Goal: Task Accomplishment & Management: Use online tool/utility

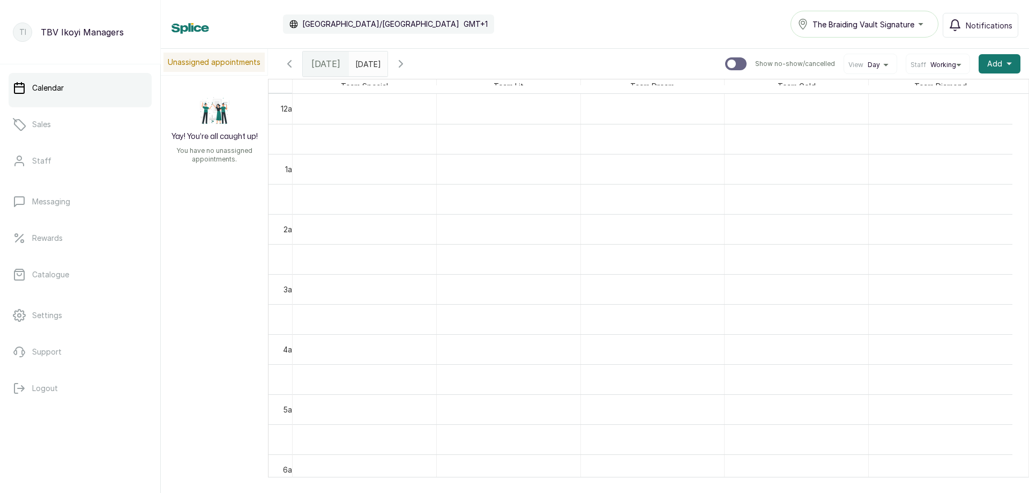
scroll to position [575, 0]
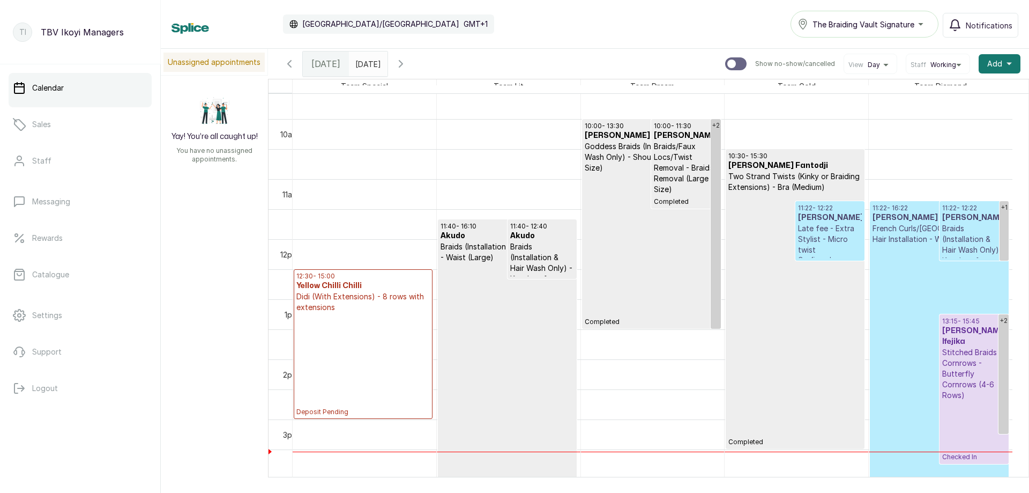
click at [978, 362] on p "Stitched Braids Cornrows - Butterfly Cornrows (4-6 Rows)" at bounding box center [974, 374] width 64 height 54
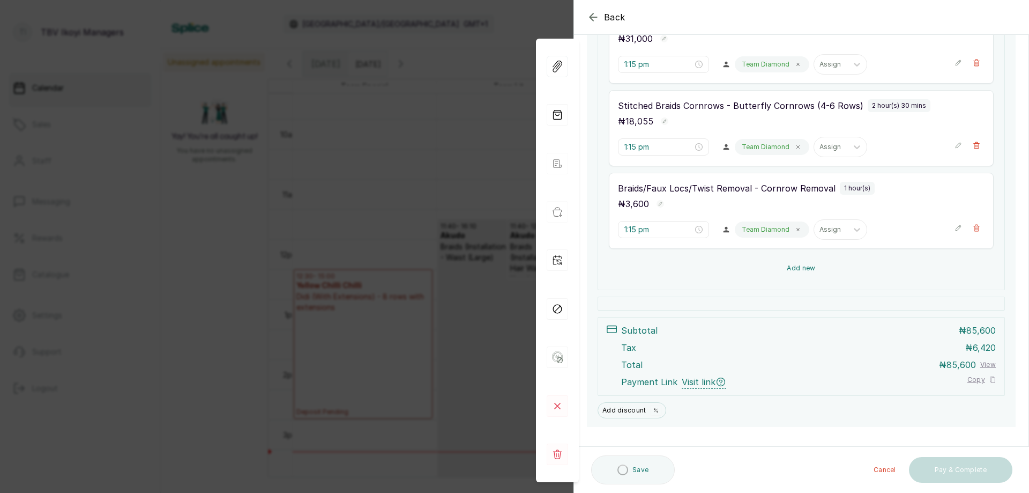
scroll to position [71, 0]
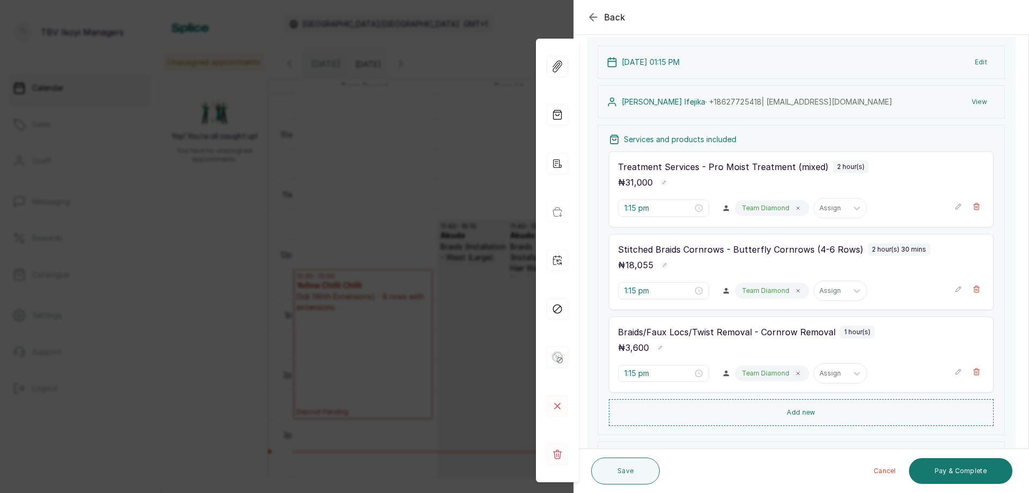
click at [955, 289] on icon "button" at bounding box center [959, 289] width 8 height 8
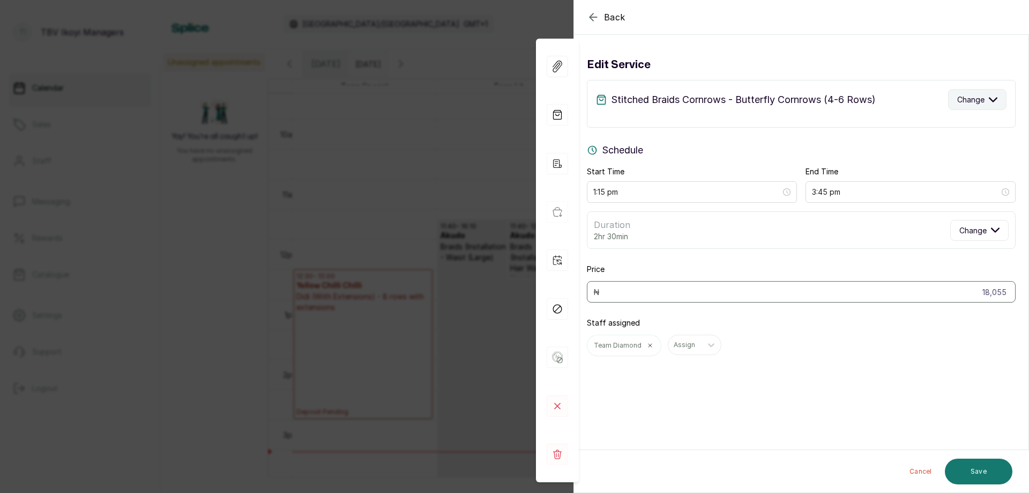
click at [978, 109] on button "Change" at bounding box center [977, 99] width 58 height 21
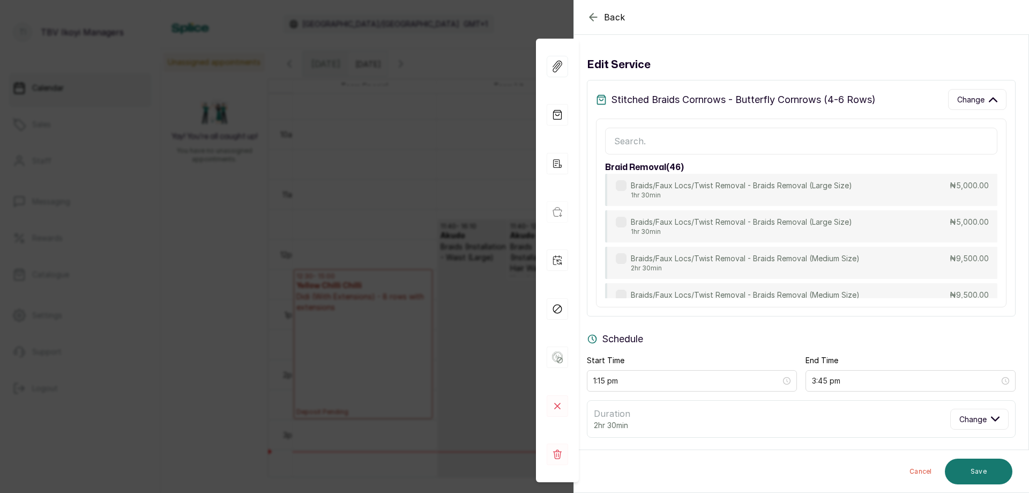
click at [688, 131] on input "text" at bounding box center [801, 141] width 392 height 27
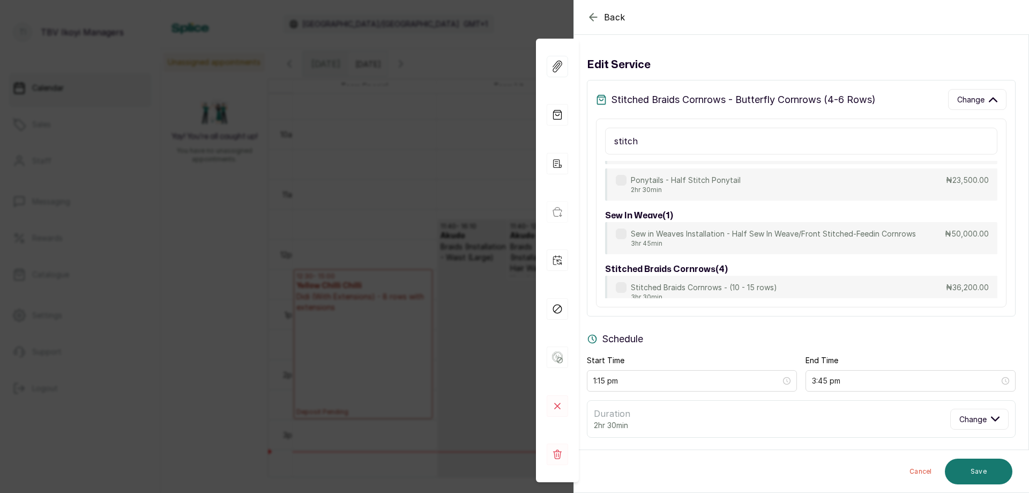
scroll to position [802, 0]
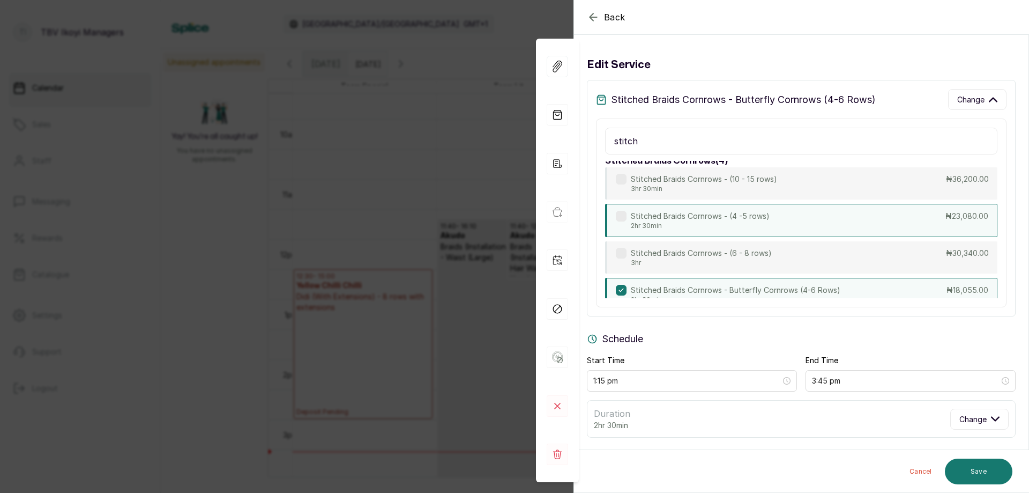
type input "stitch"
click at [716, 221] on p "Stitched Braids Cornrows - (4 -5 rows)" at bounding box center [700, 216] width 139 height 11
type input "23,080"
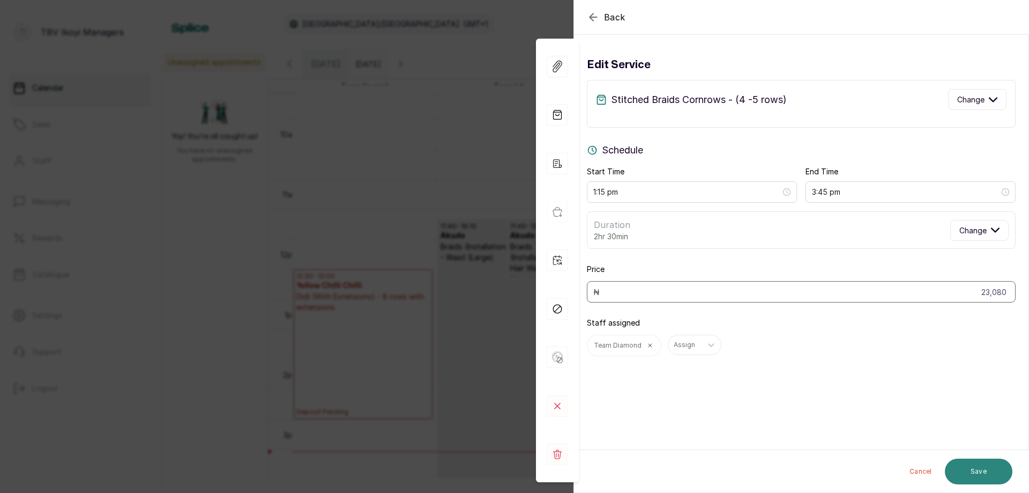
click at [976, 472] on button "Save" at bounding box center [979, 471] width 68 height 26
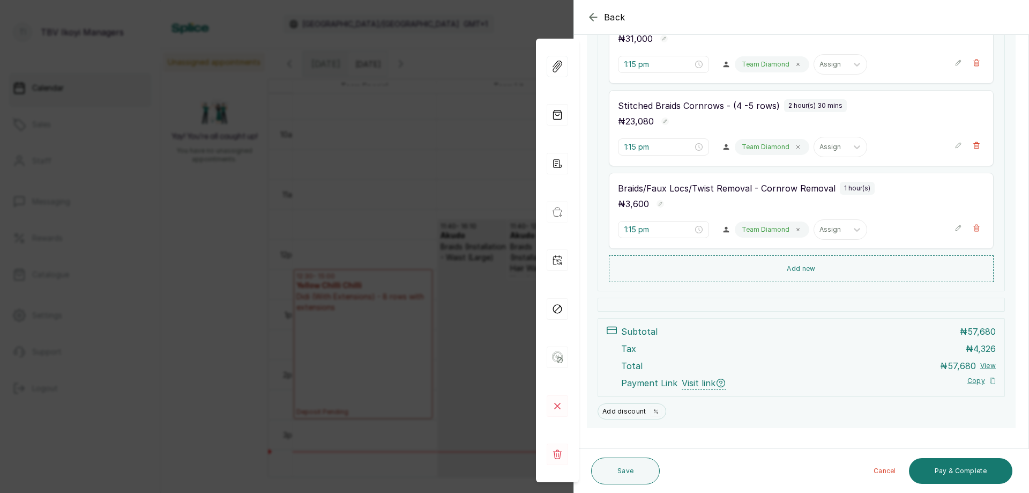
scroll to position [161, 0]
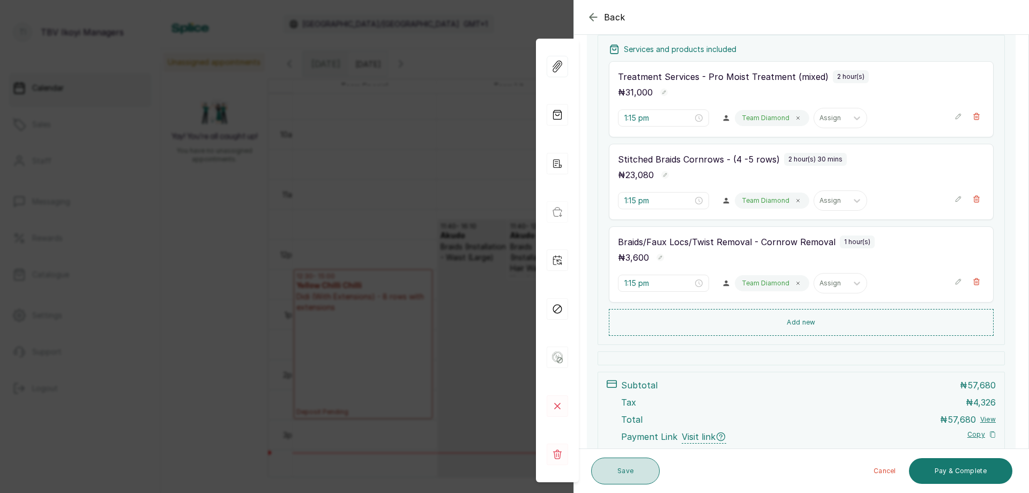
click at [618, 474] on button "Save" at bounding box center [625, 470] width 69 height 27
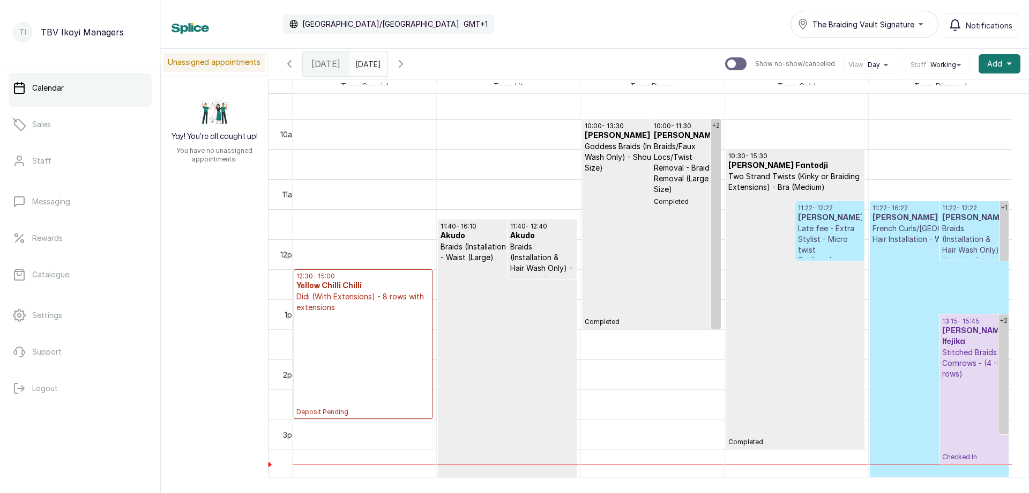
click at [921, 267] on p "Confirmed" at bounding box center [939, 371] width 133 height 254
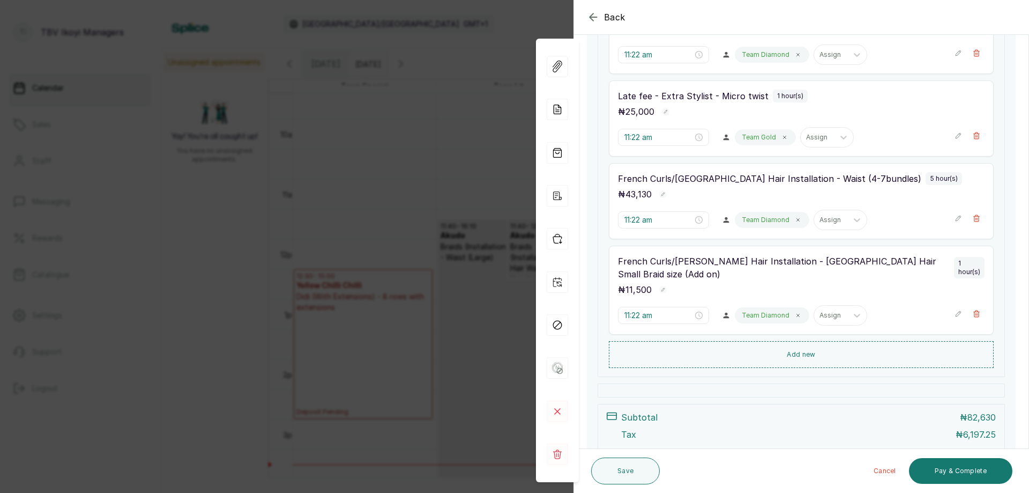
scroll to position [160, 0]
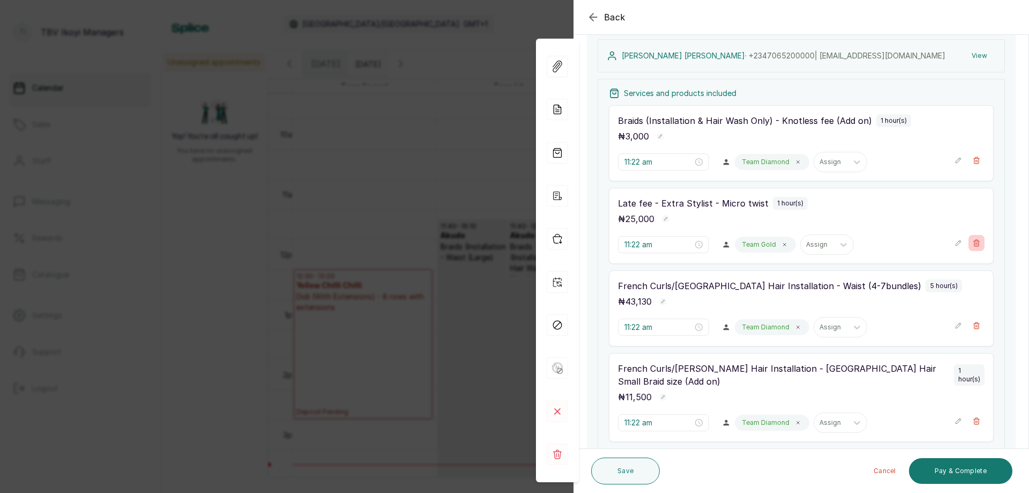
click at [974, 246] on icon "button" at bounding box center [977, 243] width 6 height 6
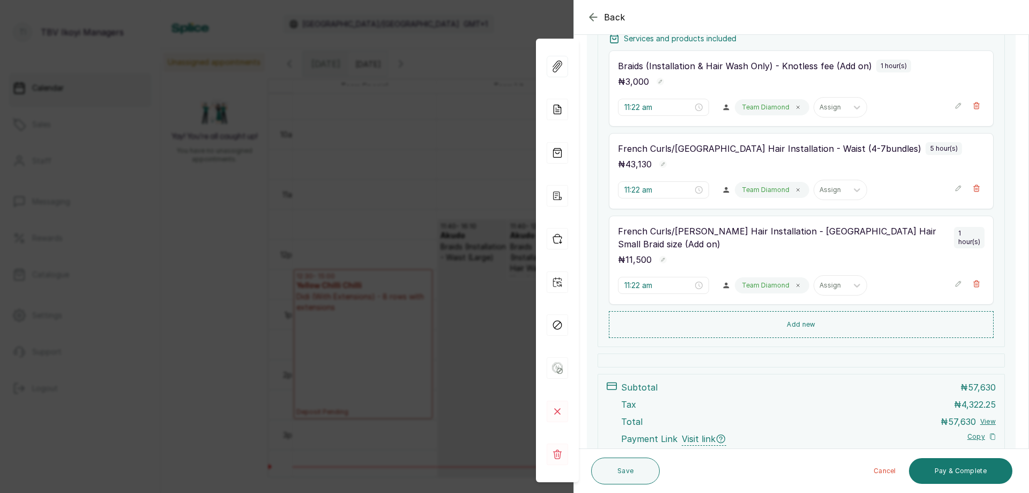
scroll to position [292, 0]
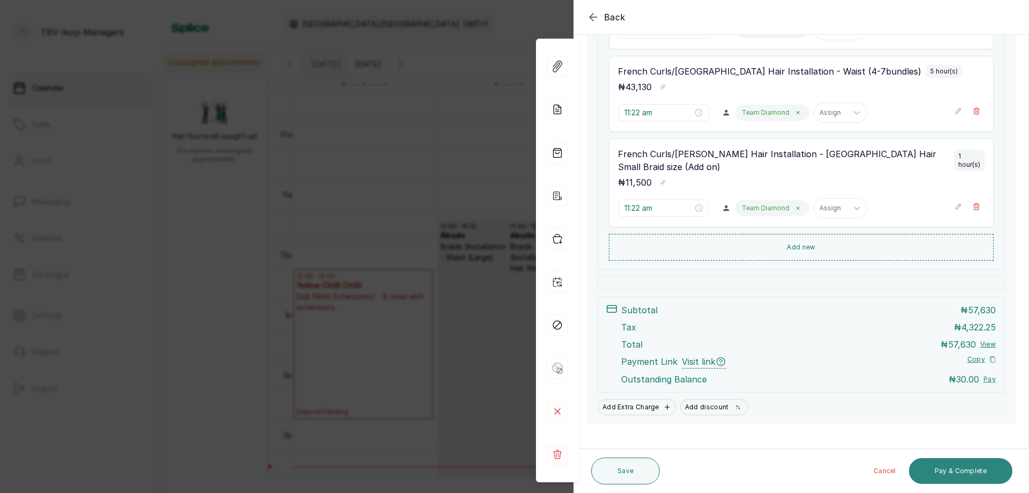
click at [964, 469] on button "Pay & Complete" at bounding box center [960, 471] width 103 height 26
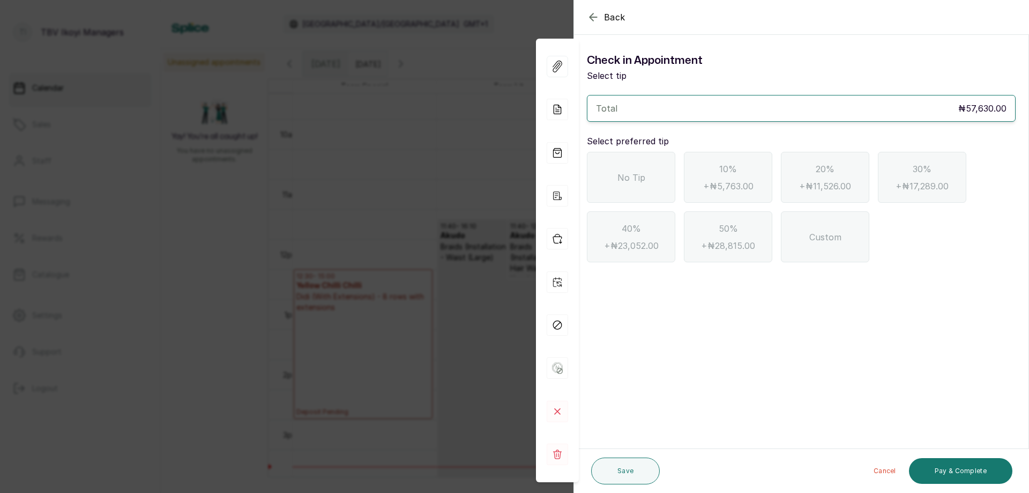
click at [635, 176] on span "No Tip" at bounding box center [631, 177] width 28 height 13
click at [960, 474] on button "Pay & Complete" at bounding box center [960, 471] width 103 height 26
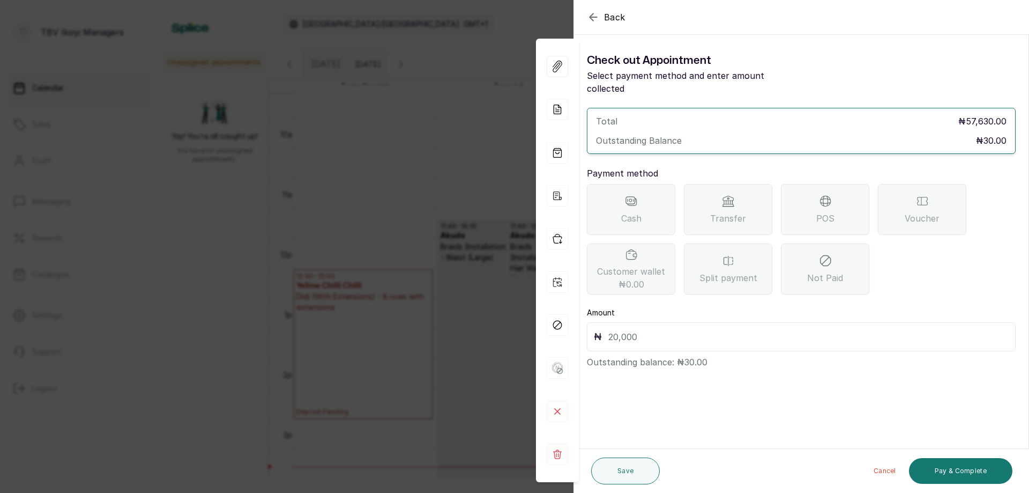
click at [740, 212] on span "Transfer" at bounding box center [728, 218] width 36 height 13
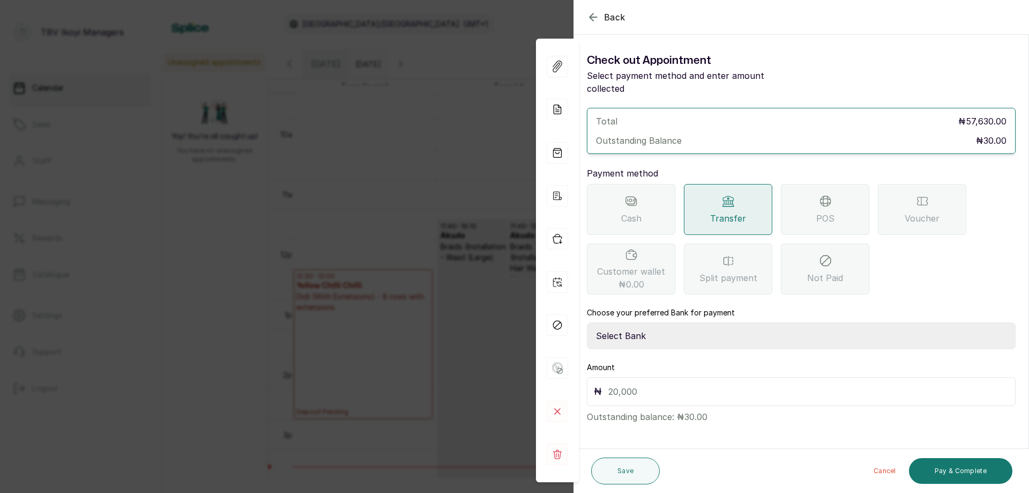
click at [618, 384] on input "text" at bounding box center [808, 391] width 400 height 15
type input "30"
click at [667, 322] on select "Select Bank TRACTION/TBV IKOYI Paystack-Titan AJSKYLAR LTD - TBV IKOYI Providus…" at bounding box center [801, 335] width 429 height 27
select select "37460b99-c85c-4cd3-891f-592518af968d"
click at [587, 322] on select "Select Bank TRACTION/TBV IKOYI Paystack-Titan AJSKYLAR LTD - TBV IKOYI Providus…" at bounding box center [801, 335] width 429 height 27
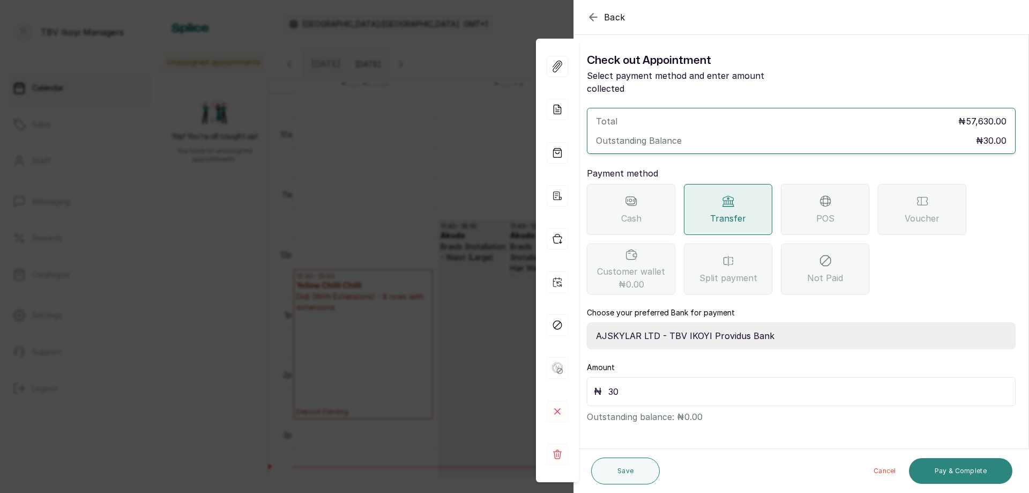
click at [975, 475] on button "Pay & Complete" at bounding box center [960, 471] width 103 height 26
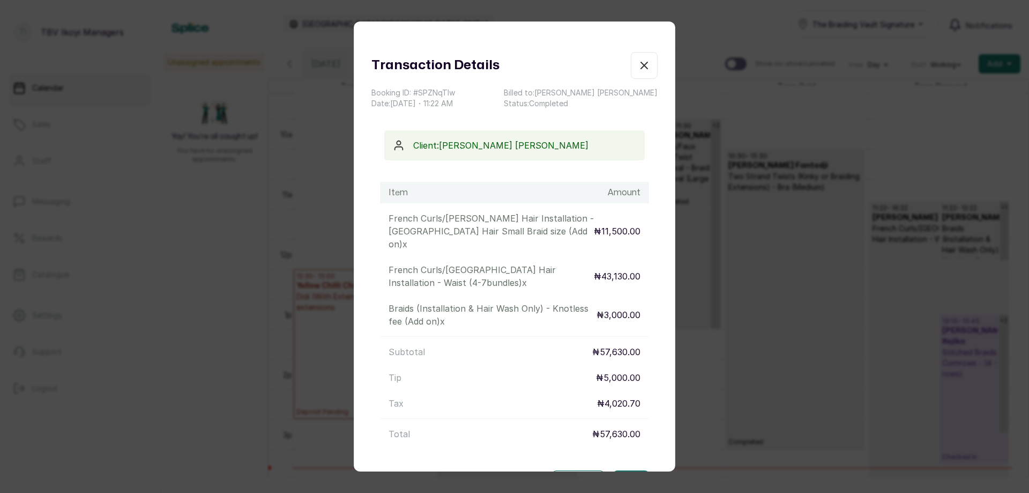
click at [631, 73] on button "Show no-show/cancelled" at bounding box center [644, 65] width 27 height 27
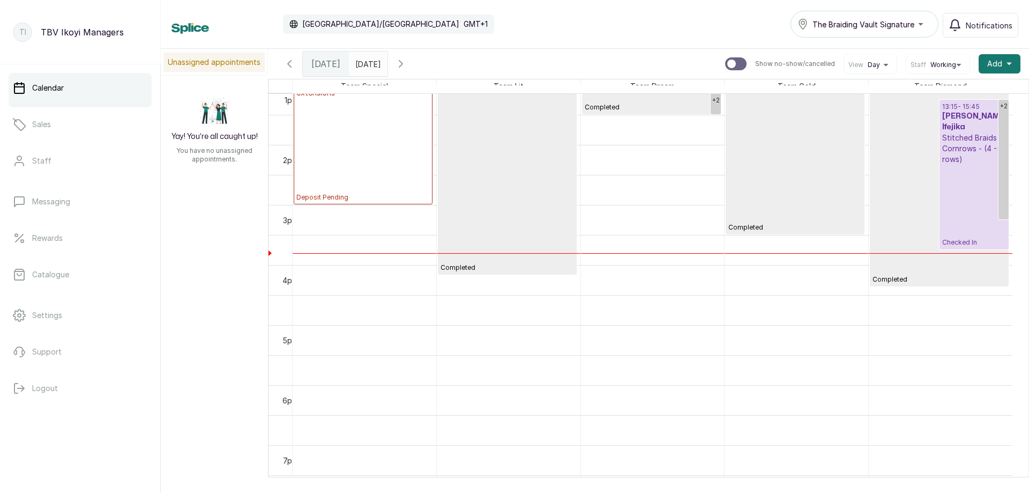
scroll to position [521, 0]
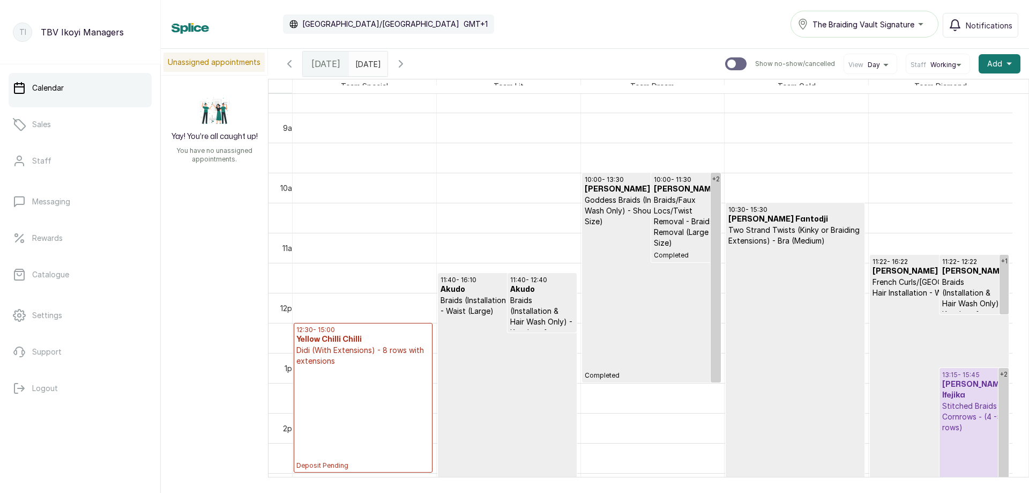
click at [966, 394] on h3 "[PERSON_NAME] Ifejika" at bounding box center [974, 389] width 64 height 21
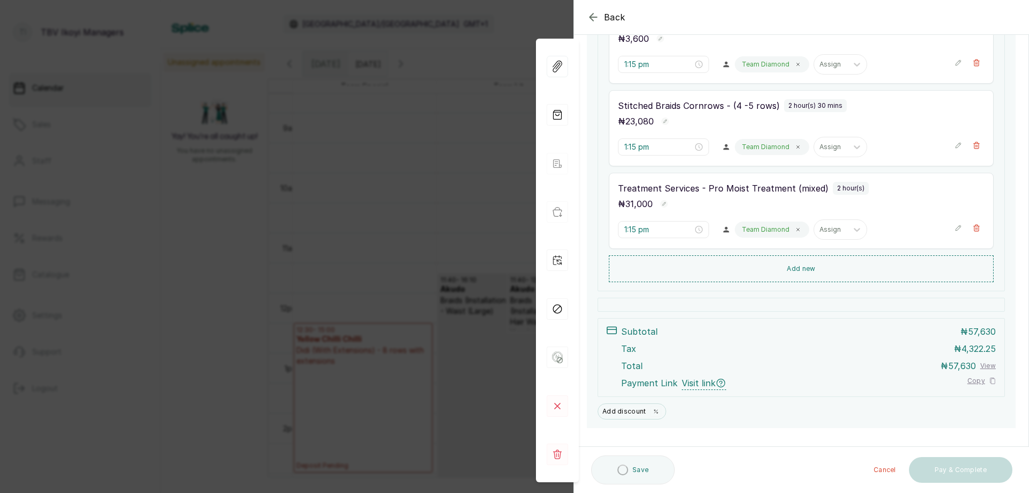
scroll to position [232, 0]
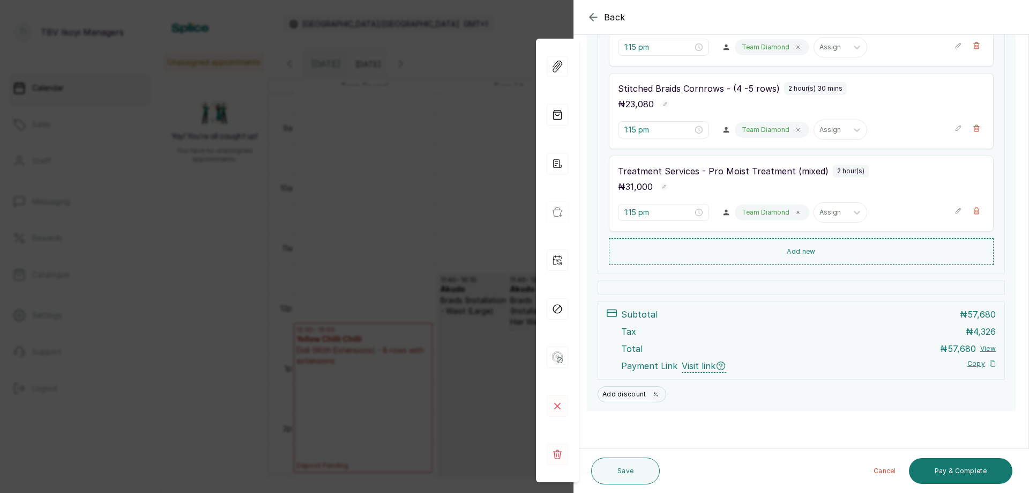
click at [597, 15] on icon "button" at bounding box center [593, 17] width 13 height 13
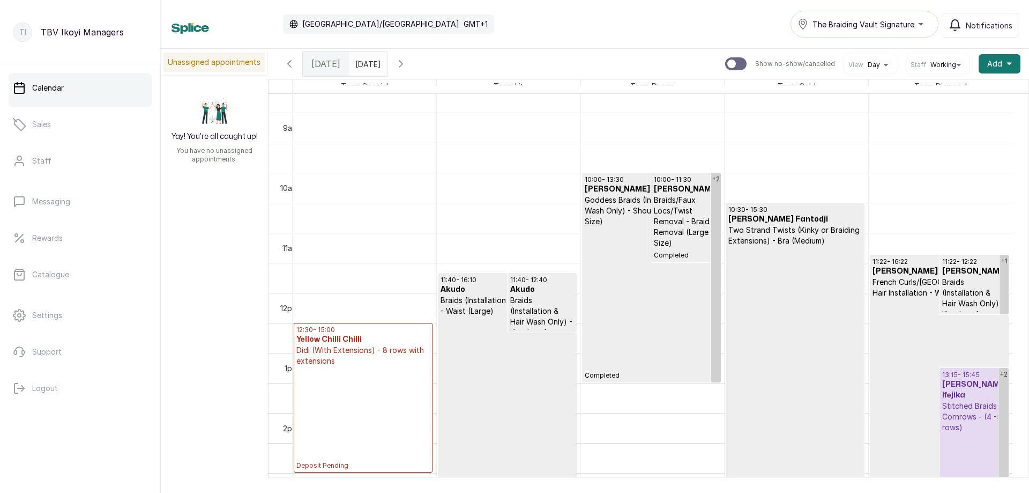
click at [969, 413] on p "Stitched Braids Cornrows - (4 -5 rows)" at bounding box center [974, 416] width 64 height 32
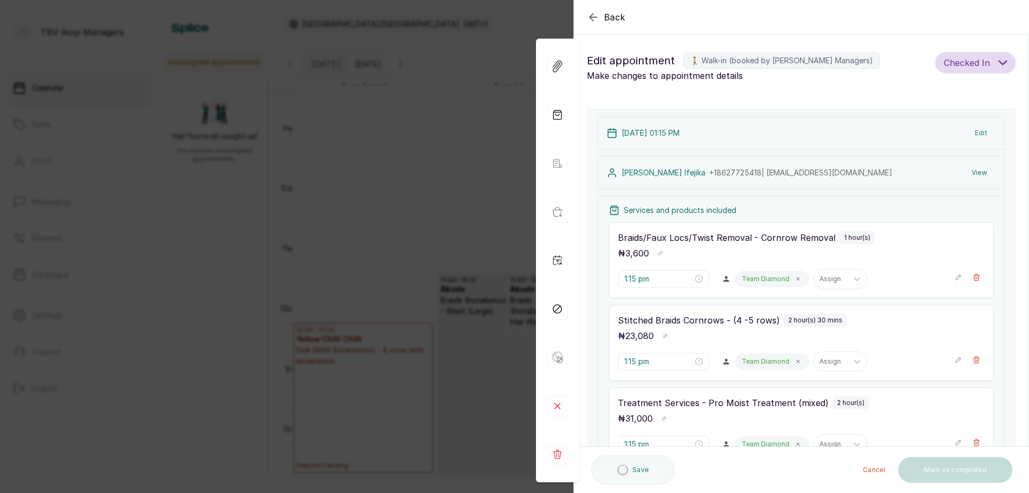
scroll to position [161, 0]
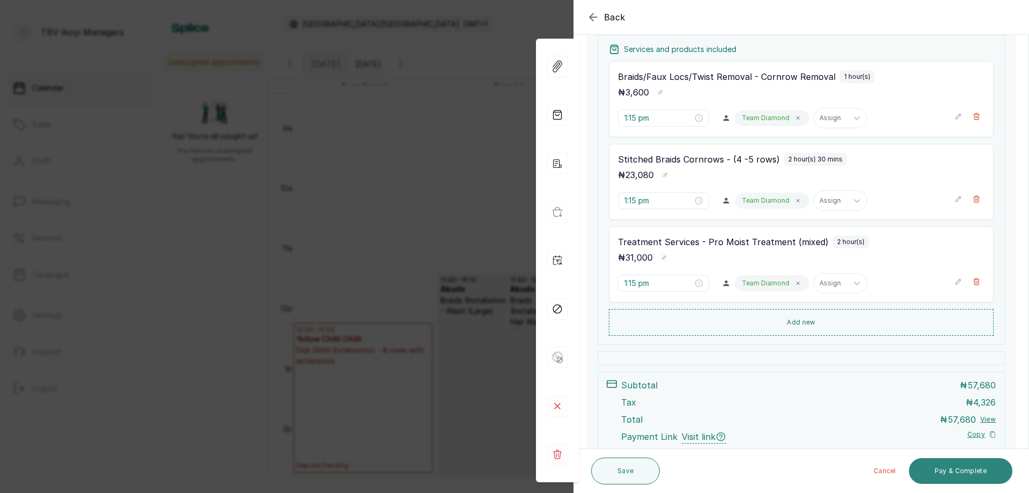
click at [964, 480] on button "Pay & Complete" at bounding box center [960, 471] width 103 height 26
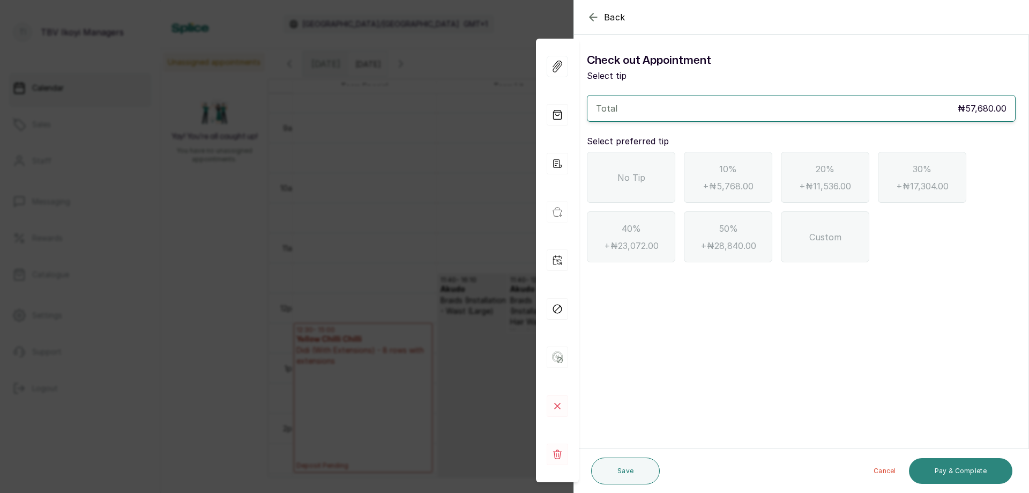
scroll to position [0, 0]
click at [614, 166] on div "No Tip" at bounding box center [631, 177] width 88 height 51
click at [955, 474] on button "Pay & Complete" at bounding box center [960, 471] width 103 height 26
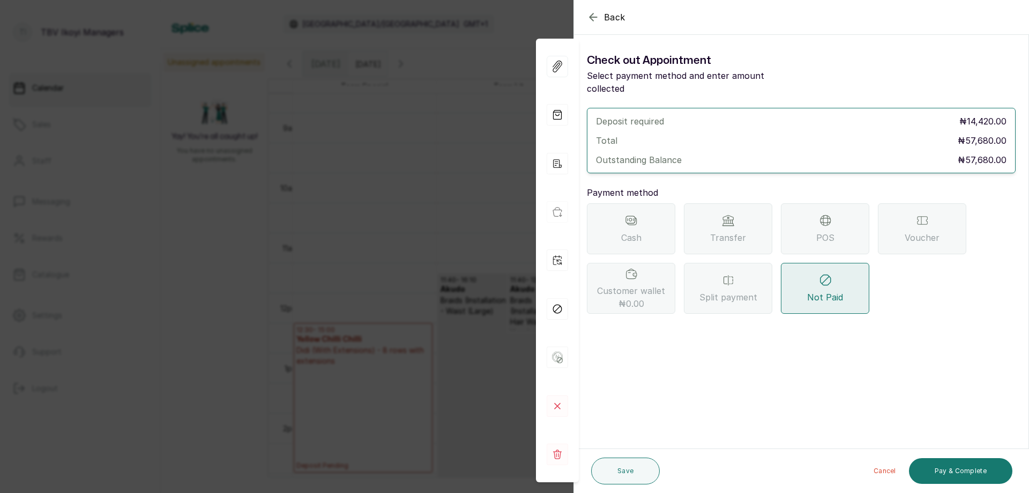
click at [723, 232] on div "Transfer" at bounding box center [728, 228] width 88 height 51
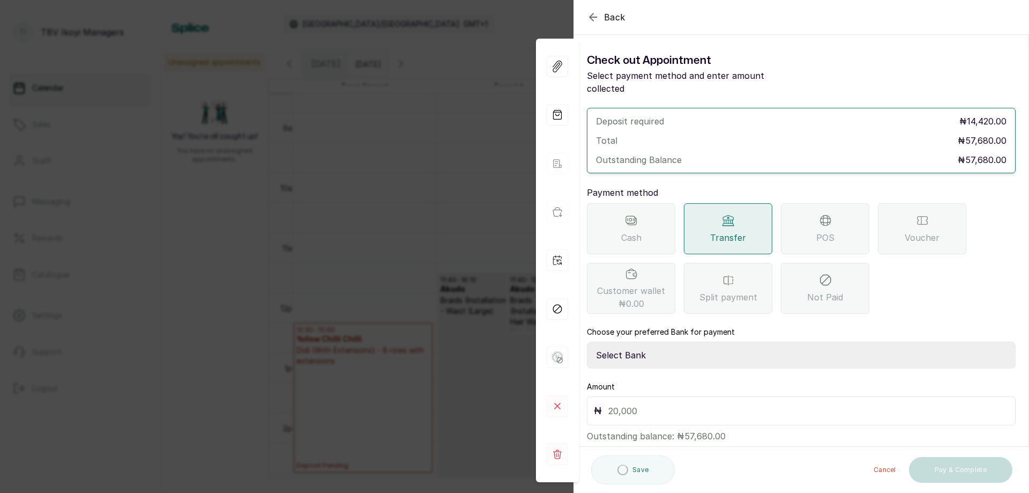
click at [659, 403] on input "text" at bounding box center [808, 410] width 400 height 15
type input "5"
type input "57,680"
drag, startPoint x: 734, startPoint y: 339, endPoint x: 742, endPoint y: 342, distance: 9.2
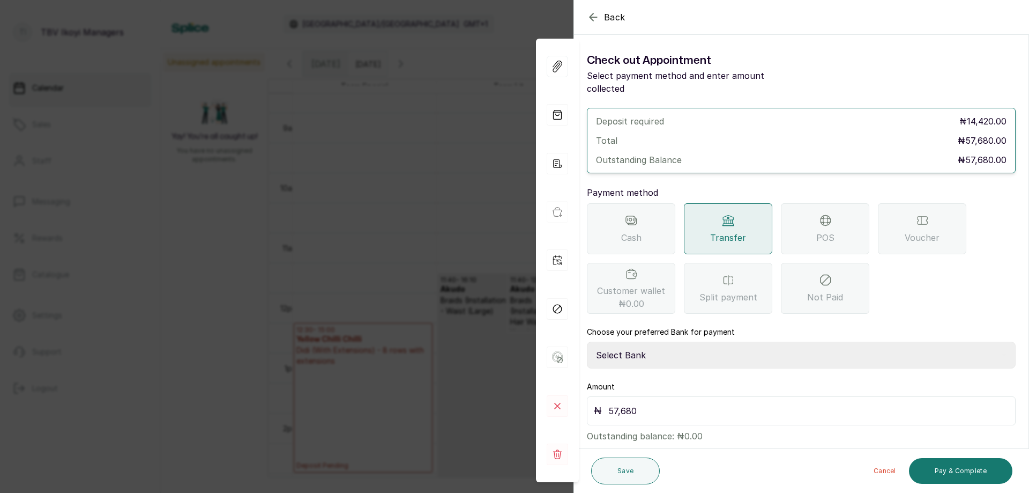
click at [734, 341] on select "Select Bank TRACTION/TBV IKOYI Paystack-Titan AJSKYLAR LTD - TBV IKOYI Providus…" at bounding box center [801, 354] width 429 height 27
select select "37460b99-c85c-4cd3-891f-592518af968d"
click at [587, 341] on select "Select Bank TRACTION/TBV IKOYI Paystack-Titan AJSKYLAR LTD - TBV IKOYI Providus…" at bounding box center [801, 354] width 429 height 27
click at [945, 468] on button "Pay & Complete" at bounding box center [960, 471] width 103 height 26
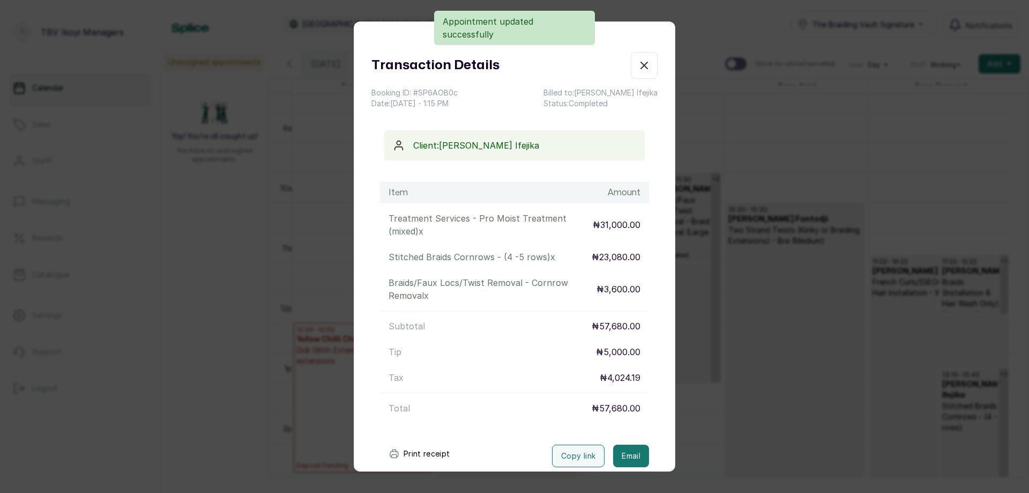
click at [419, 446] on button "Print receipt" at bounding box center [419, 453] width 79 height 21
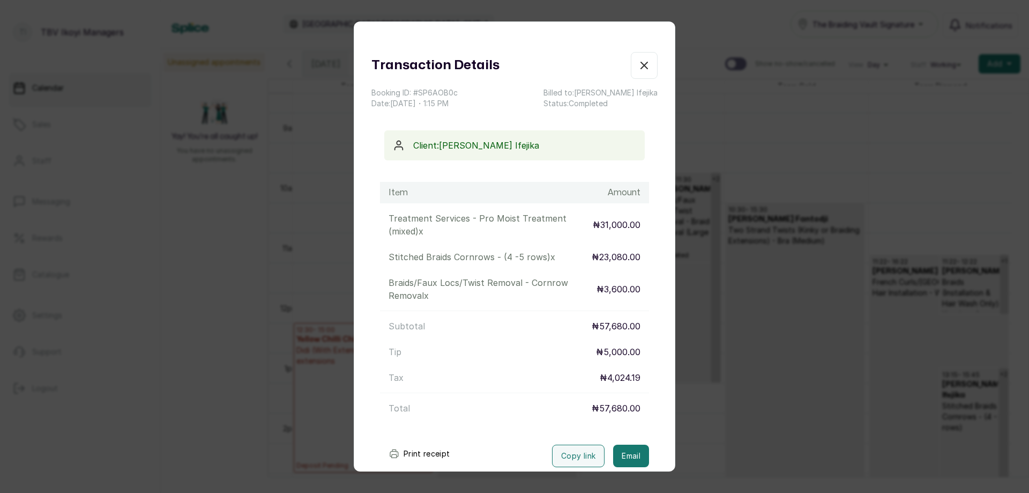
click at [638, 71] on icon "button" at bounding box center [644, 65] width 13 height 13
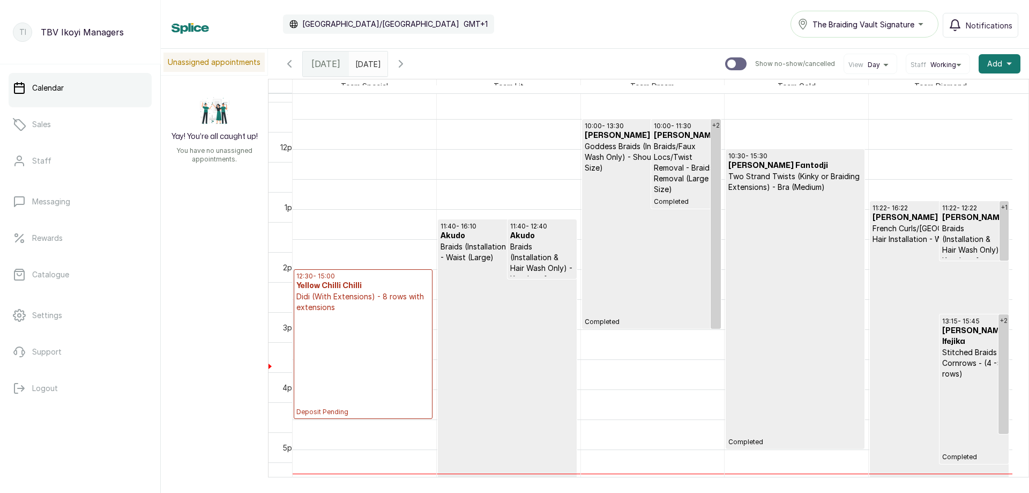
scroll to position [575, 0]
click at [899, 271] on p "Completed" at bounding box center [939, 371] width 133 height 254
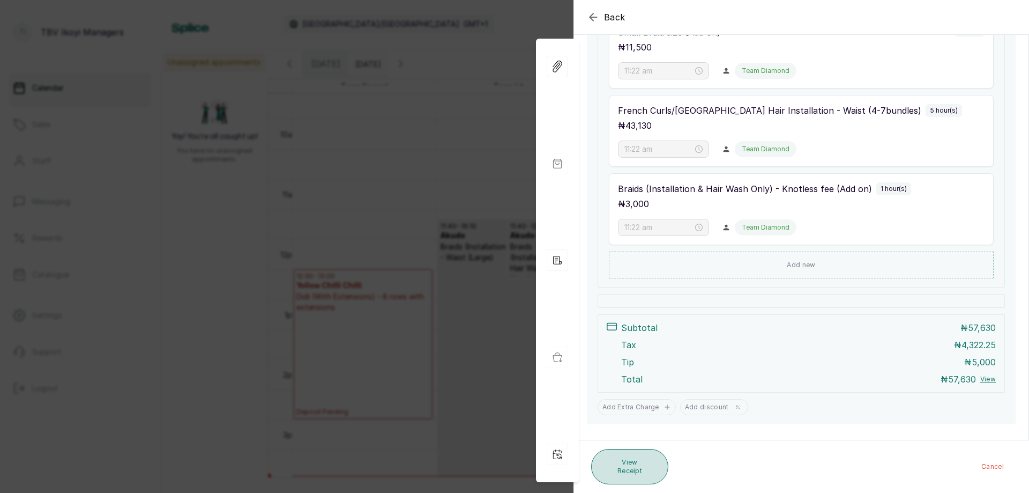
scroll to position [274, 0]
click at [651, 468] on button "View Receipt" at bounding box center [629, 466] width 77 height 35
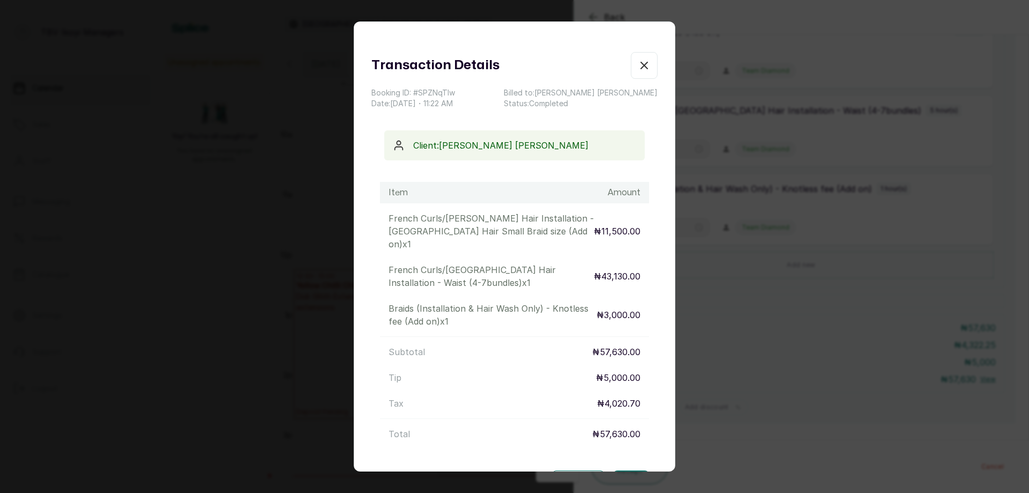
scroll to position [74, 0]
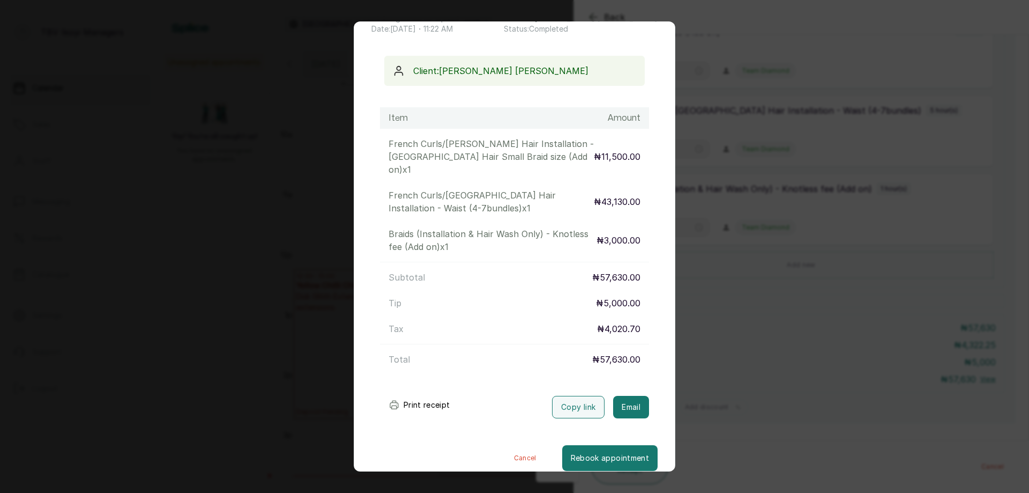
click at [604, 296] on p "₦5,000.00" at bounding box center [618, 302] width 44 height 13
click at [439, 394] on button "Print receipt" at bounding box center [419, 404] width 79 height 21
click at [501, 445] on button "Cancel" at bounding box center [525, 458] width 74 height 26
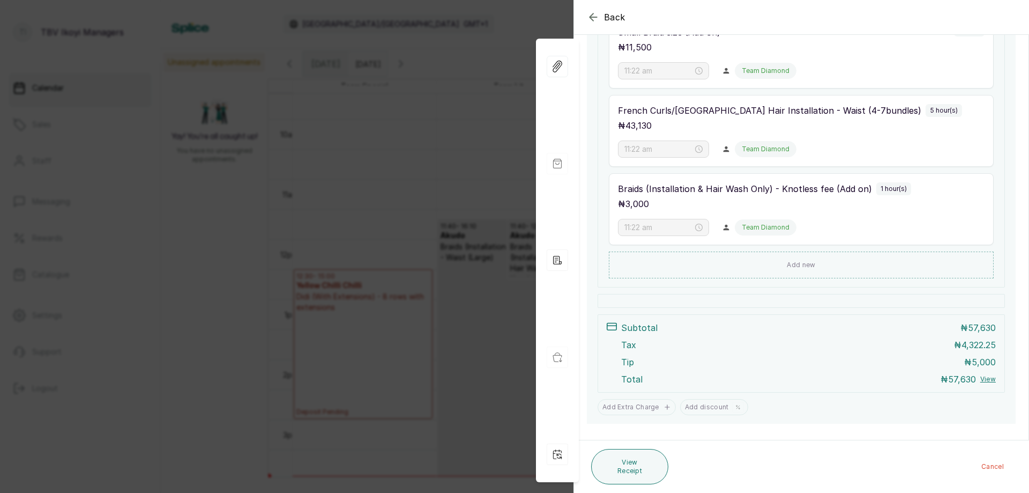
scroll to position [274, 0]
drag, startPoint x: 597, startPoint y: 16, endPoint x: 629, endPoint y: 53, distance: 49.4
click at [593, 16] on icon "button" at bounding box center [593, 17] width 13 height 13
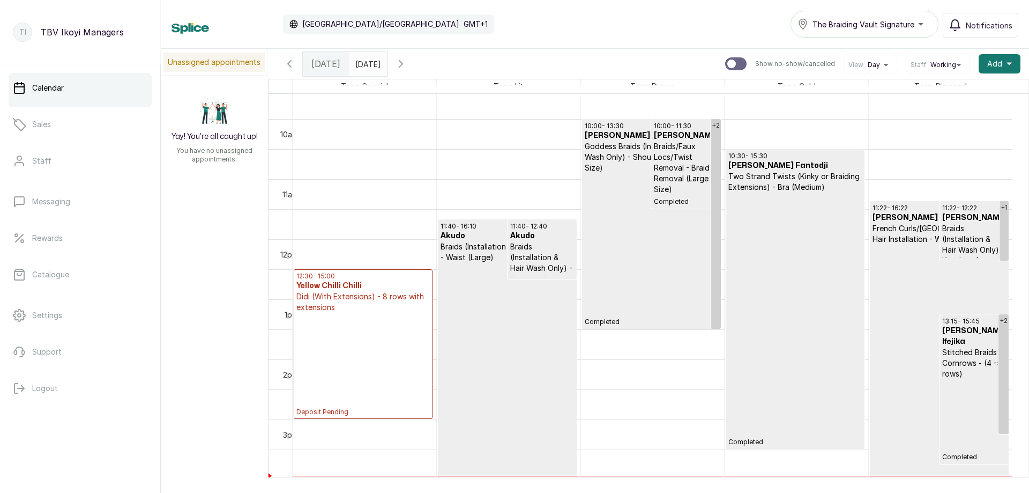
click at [935, 282] on p "Completed" at bounding box center [939, 371] width 133 height 254
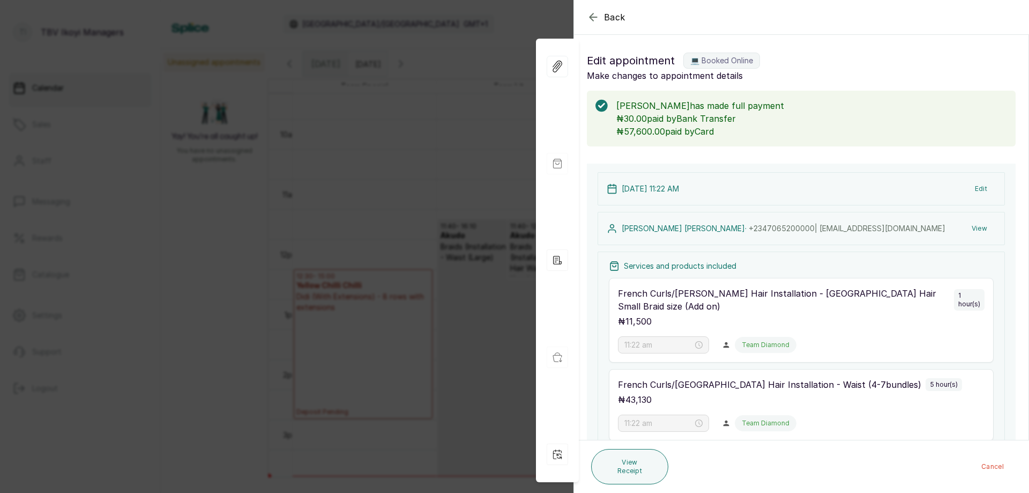
click at [718, 65] on label "💻 Booked Online" at bounding box center [721, 61] width 77 height 16
click at [592, 13] on icon "button" at bounding box center [593, 17] width 13 height 13
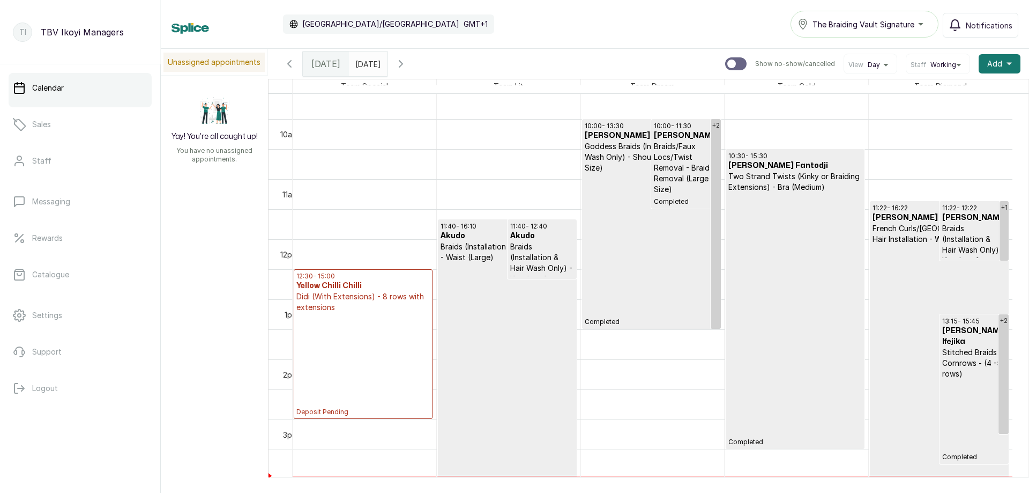
scroll to position [521, 0]
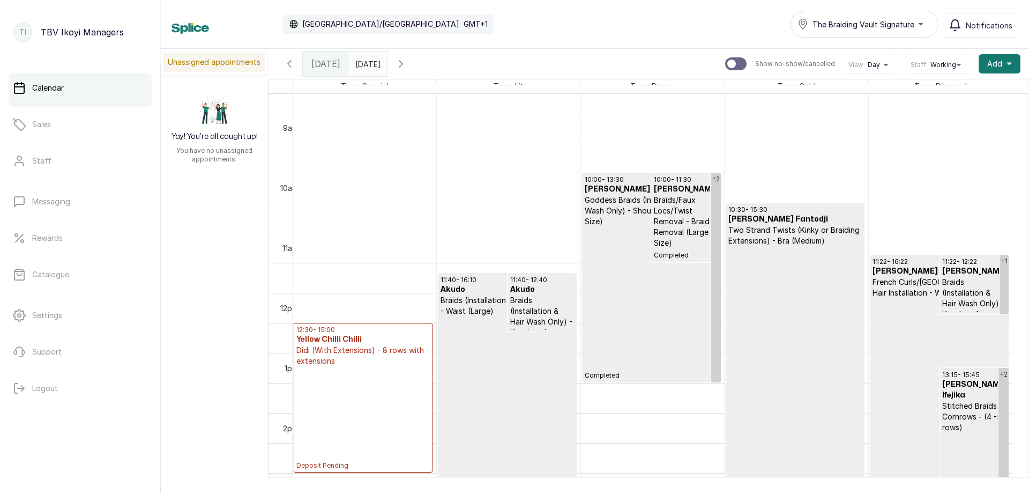
click at [899, 330] on p "Completed" at bounding box center [939, 425] width 133 height 254
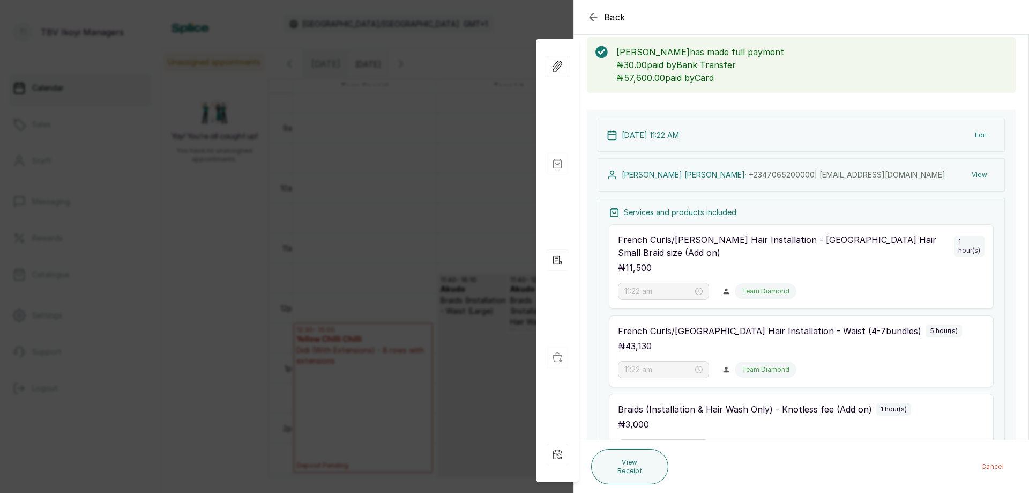
scroll to position [0, 0]
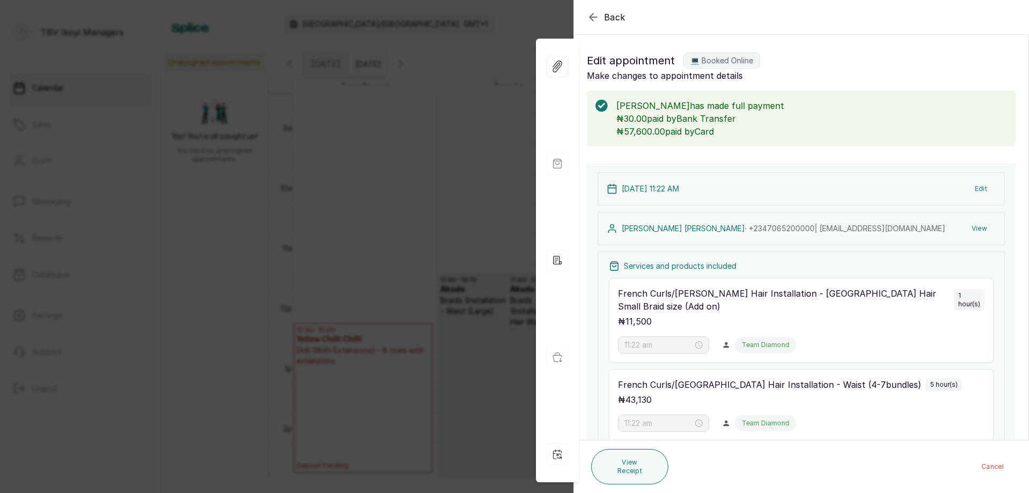
click at [598, 16] on icon "button" at bounding box center [593, 17] width 13 height 13
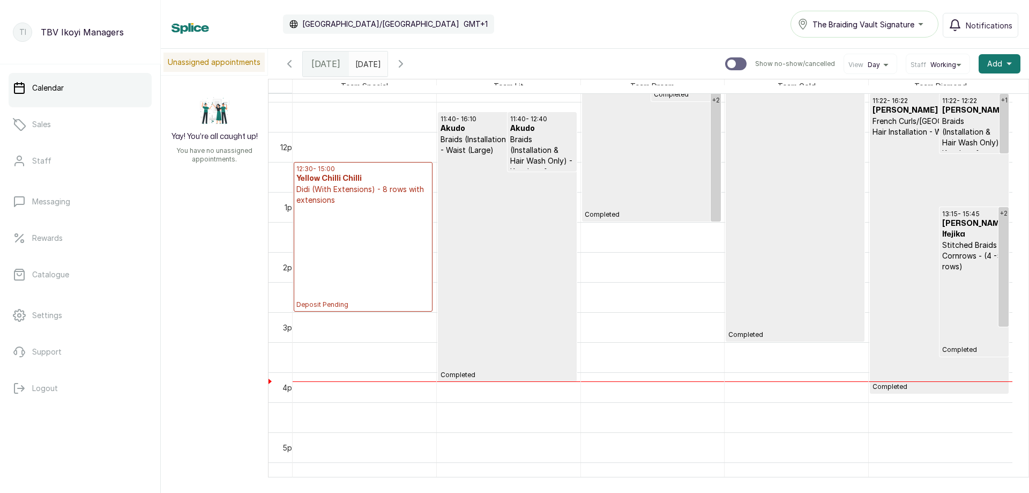
scroll to position [629, 0]
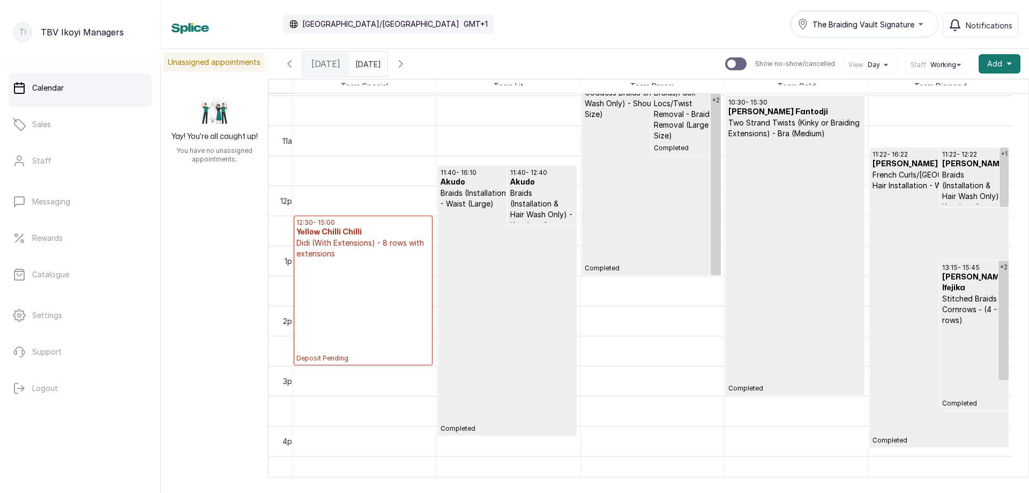
click at [490, 340] on p "Completed" at bounding box center [507, 320] width 133 height 223
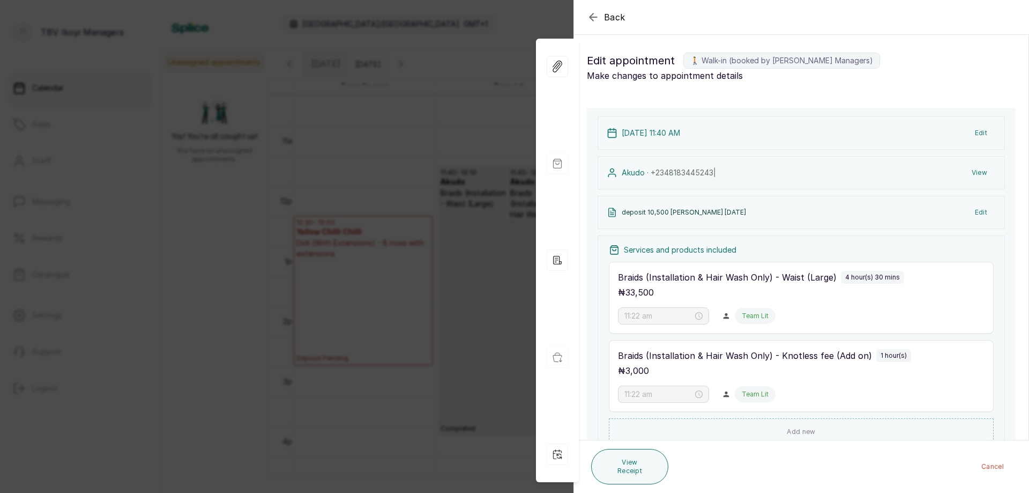
type input "11:40 am"
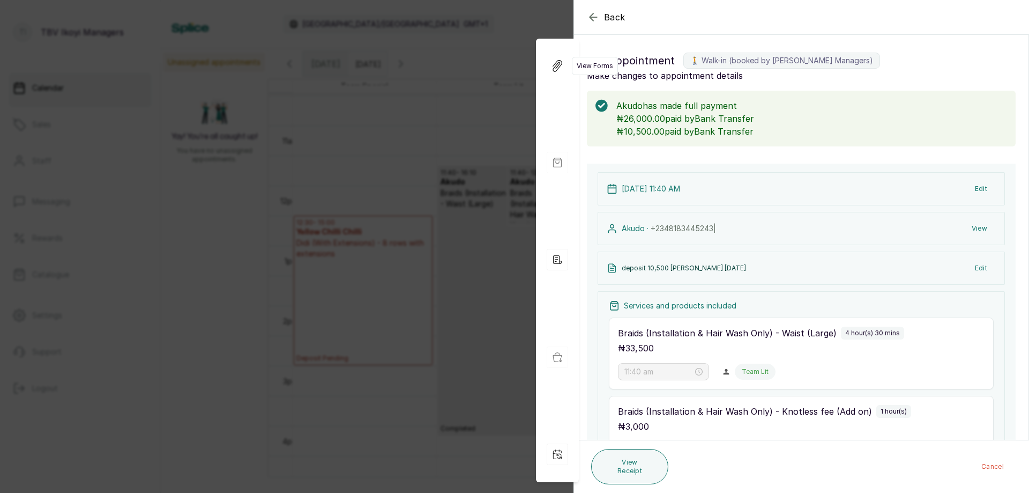
click at [559, 66] on icon "button" at bounding box center [557, 66] width 12 height 12
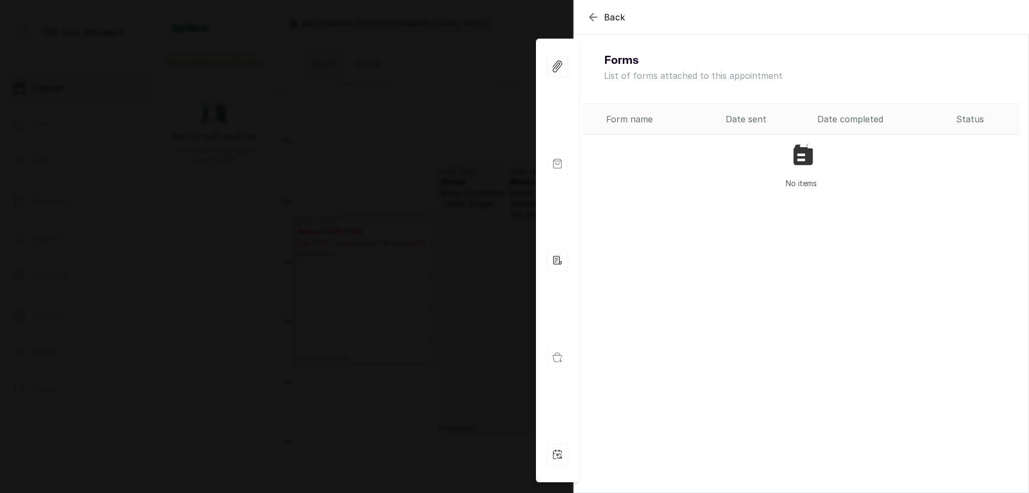
click at [956, 116] on div "Status" at bounding box center [985, 119] width 59 height 13
click at [865, 117] on div "Date completed" at bounding box center [882, 119] width 130 height 13
click at [630, 122] on div "Form name" at bounding box center [661, 119] width 111 height 13
click at [588, 17] on icon "button" at bounding box center [593, 17] width 13 height 13
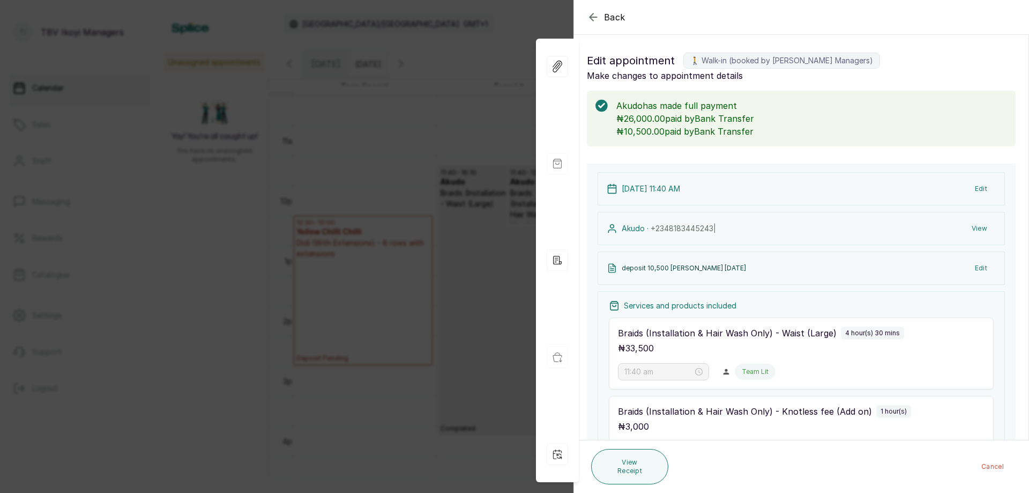
click at [588, 17] on icon "button" at bounding box center [593, 17] width 13 height 13
click at [588, 17] on div "Calendar [GEOGRAPHIC_DATA]/[GEOGRAPHIC_DATA] GMT+1 The Braiding Vault Signature…" at bounding box center [595, 24] width 847 height 27
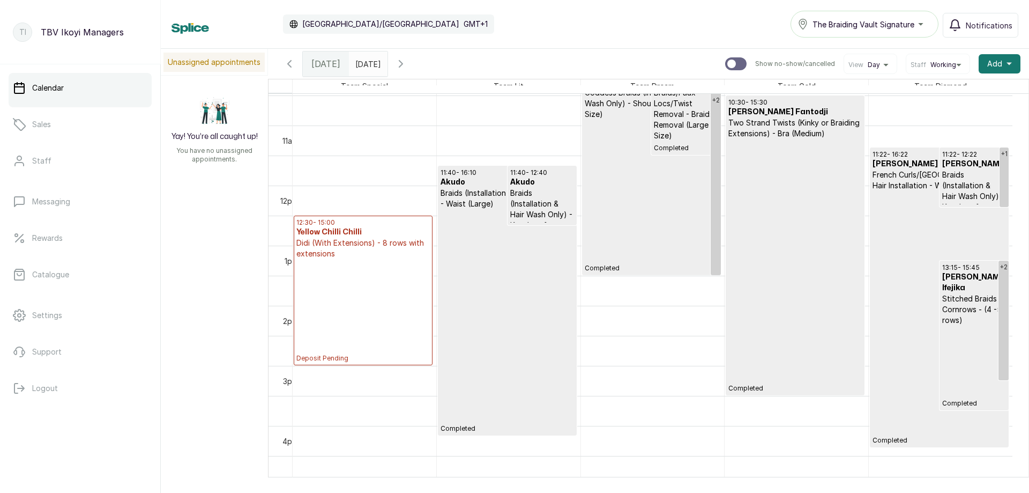
click at [402, 61] on icon "button" at bounding box center [400, 64] width 3 height 6
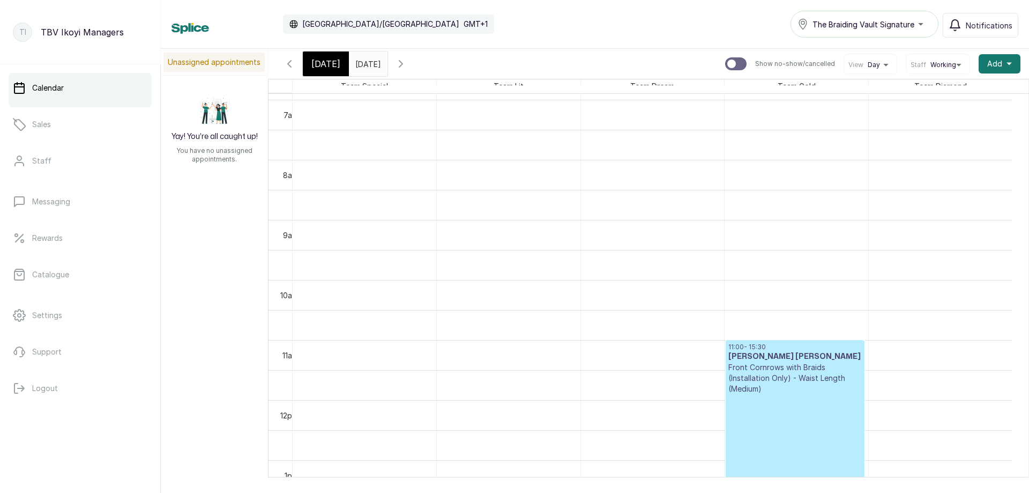
scroll to position [521, 0]
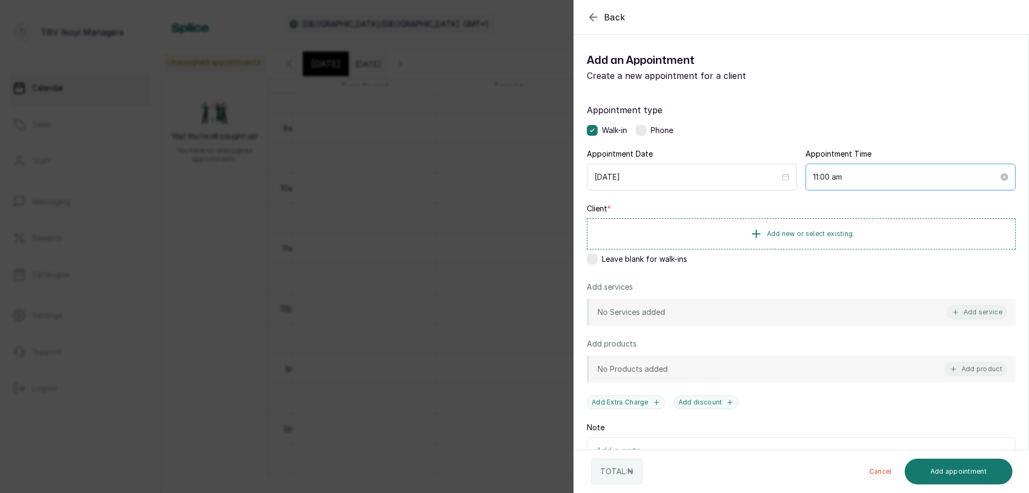
click at [832, 183] on div "11:00 am" at bounding box center [911, 176] width 210 height 27
click at [593, 14] on icon "button" at bounding box center [593, 16] width 7 height 7
click at [812, 233] on span "Add new or select existing" at bounding box center [810, 233] width 86 height 9
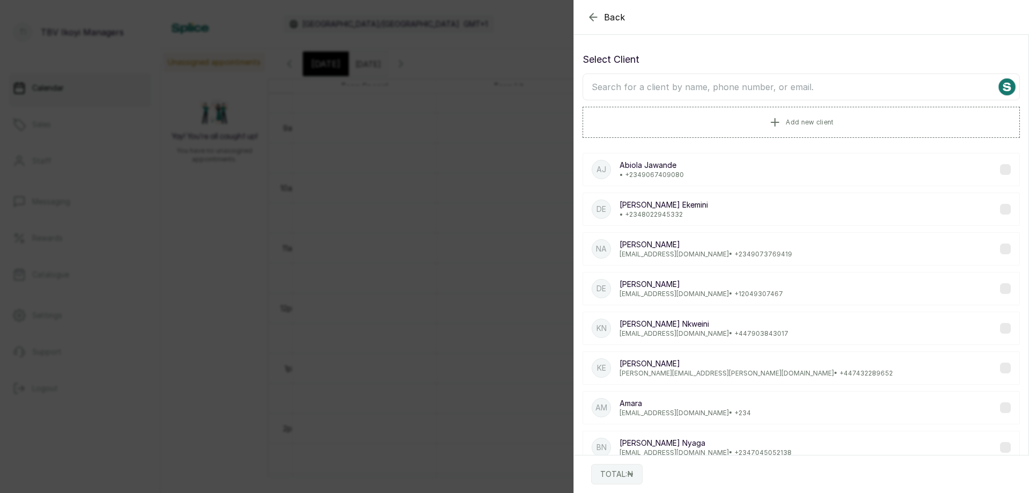
click at [787, 85] on input "text" at bounding box center [801, 86] width 437 height 27
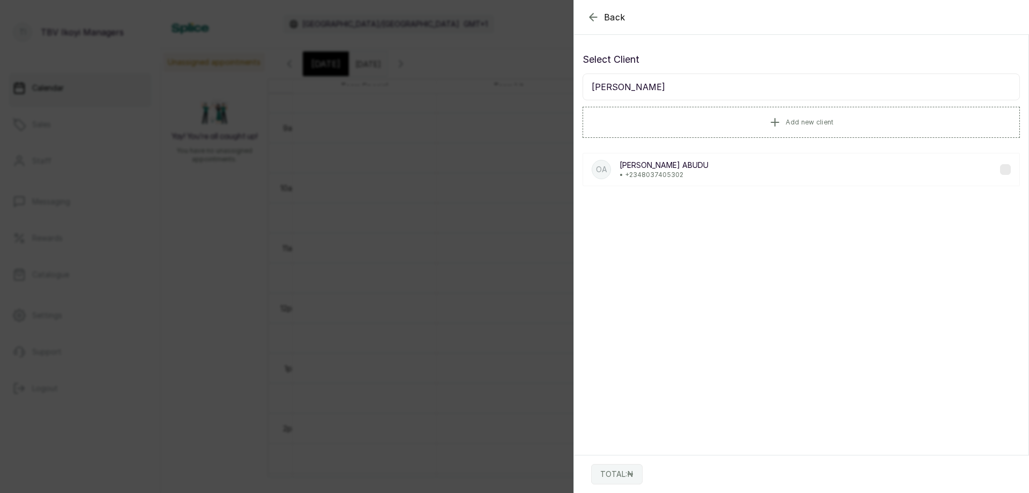
type input "[PERSON_NAME]"
click at [705, 172] on p "• [PHONE_NUMBER]" at bounding box center [664, 174] width 89 height 9
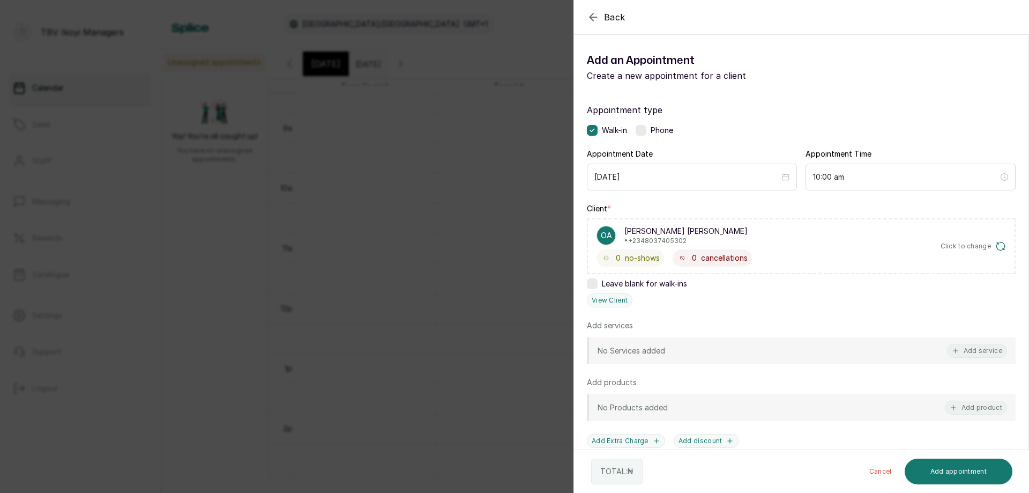
scroll to position [54, 0]
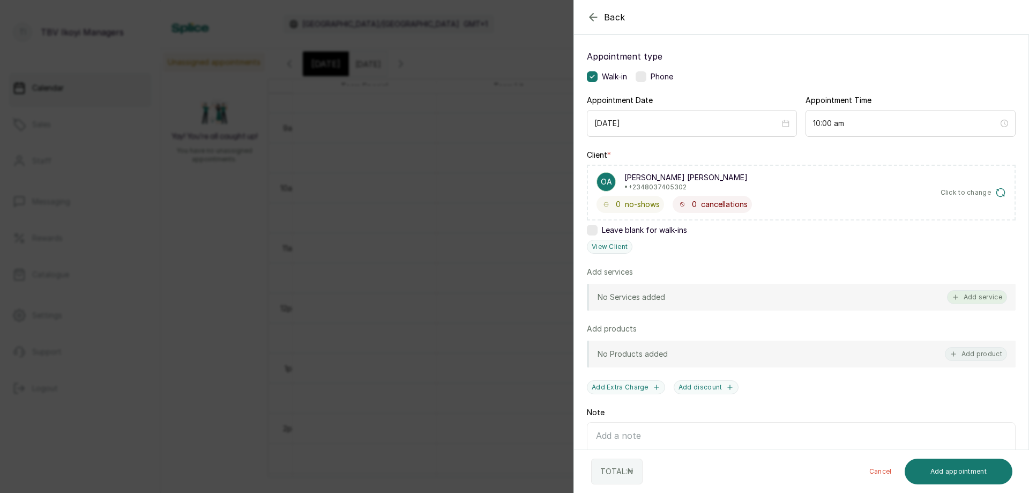
click at [981, 294] on button "Add service" at bounding box center [977, 297] width 60 height 14
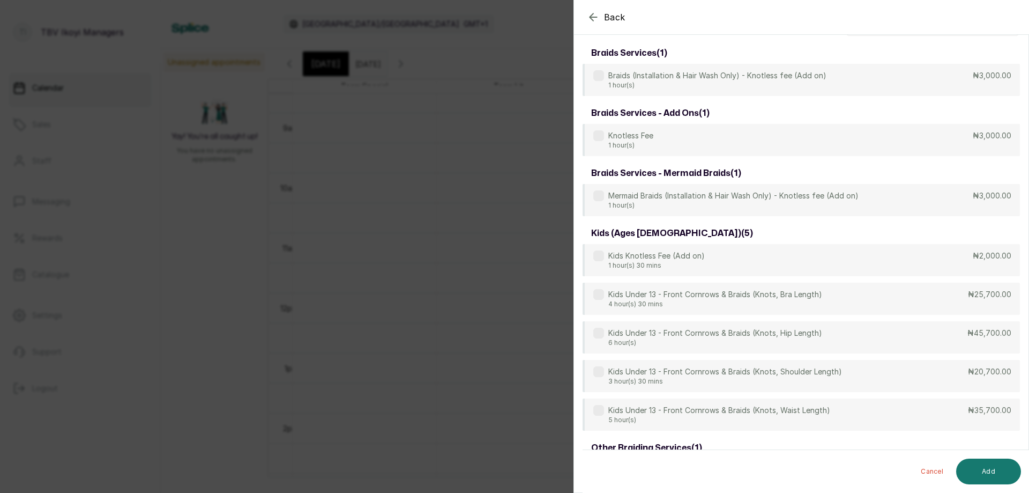
scroll to position [0, 0]
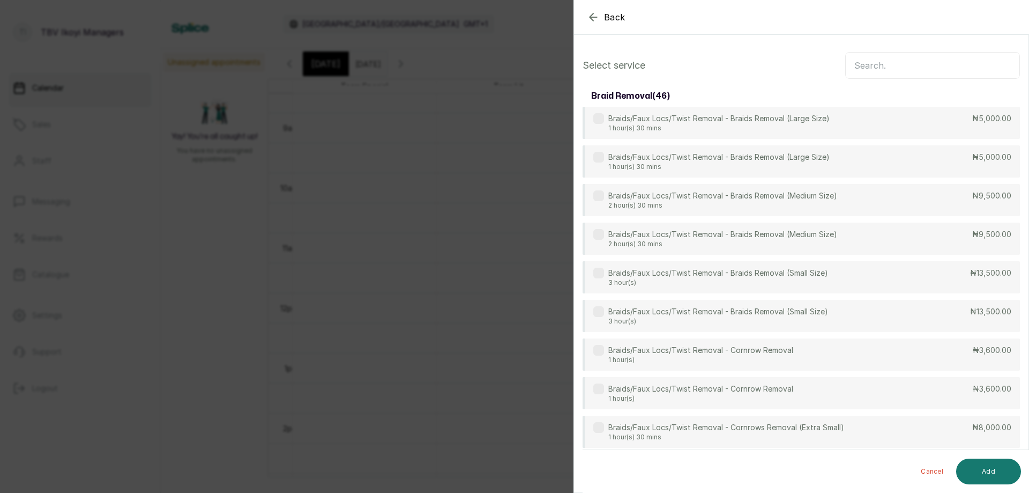
click at [869, 70] on input "text" at bounding box center [932, 65] width 175 height 27
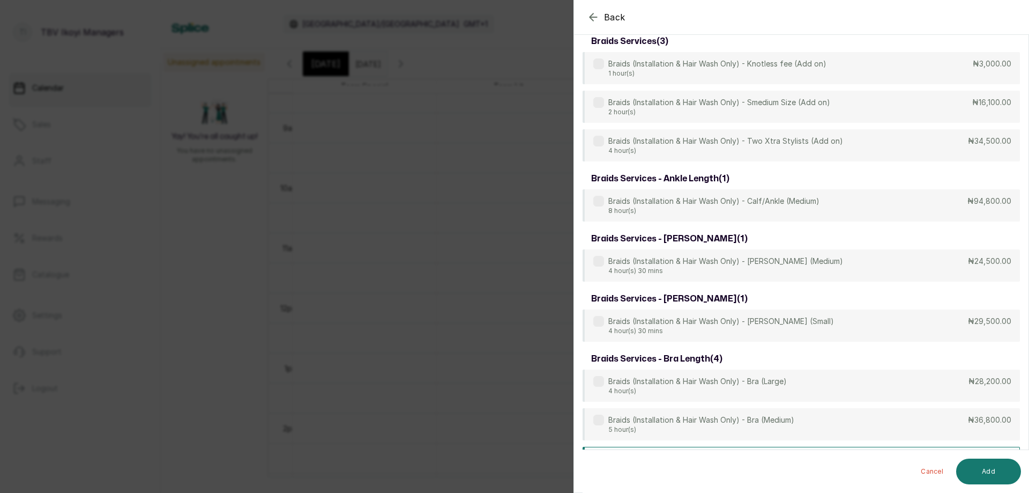
scroll to position [2303, 0]
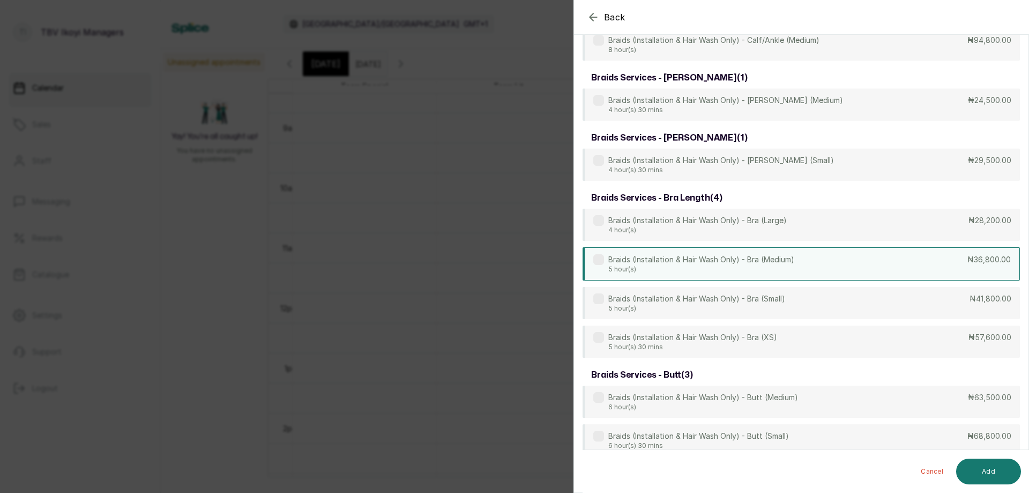
type input "braids"
click at [797, 267] on div "Braids (Installation & Hair Wash Only) - Bra (Medium) 5 hour(s) ₦36,800.00" at bounding box center [801, 263] width 437 height 33
click at [1011, 473] on button "Add" at bounding box center [988, 471] width 65 height 26
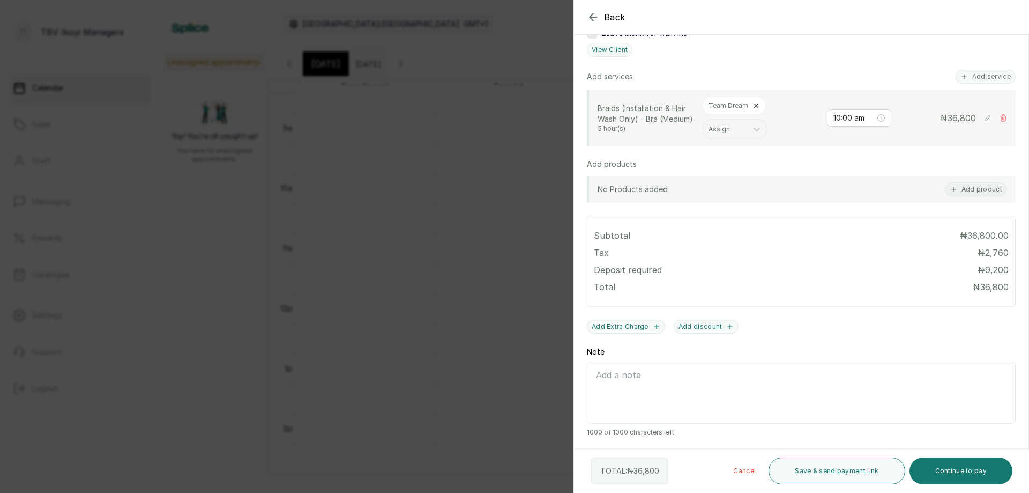
scroll to position [36, 0]
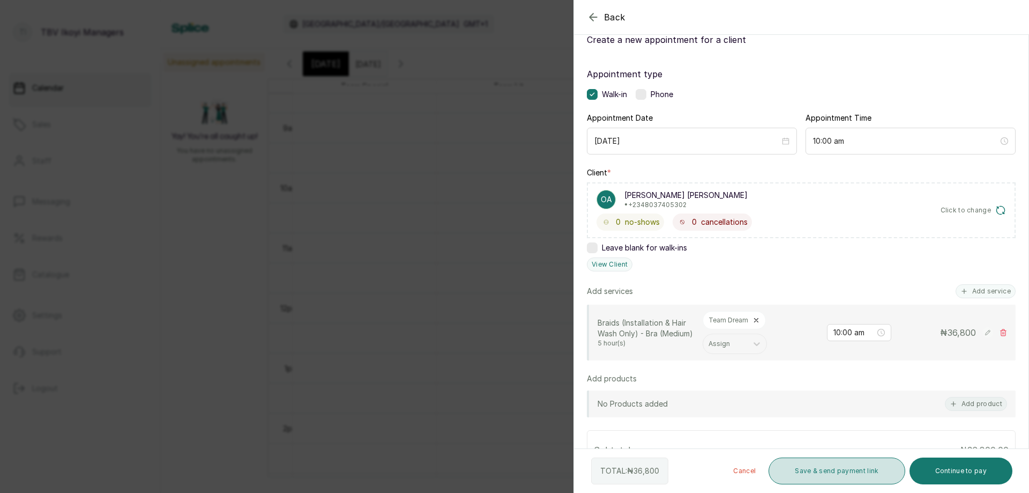
click at [833, 469] on button "Save & send payment link" at bounding box center [837, 470] width 136 height 27
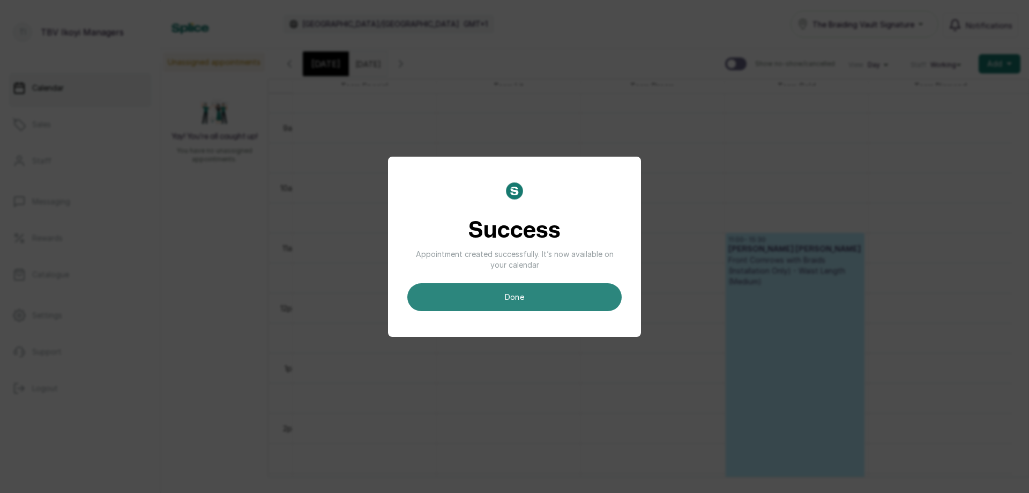
click at [507, 304] on button "done" at bounding box center [514, 297] width 214 height 28
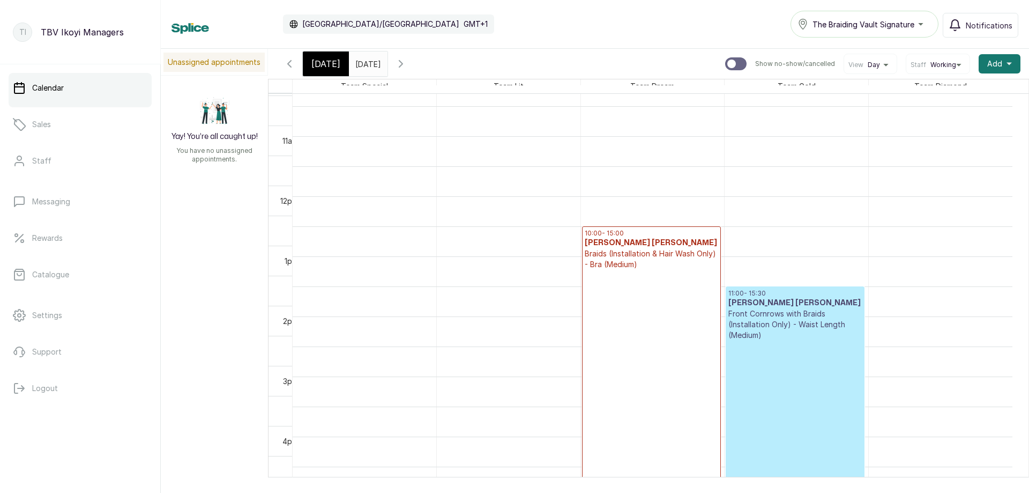
scroll to position [468, 0]
click at [323, 62] on span "[DATE]" at bounding box center [325, 63] width 29 height 13
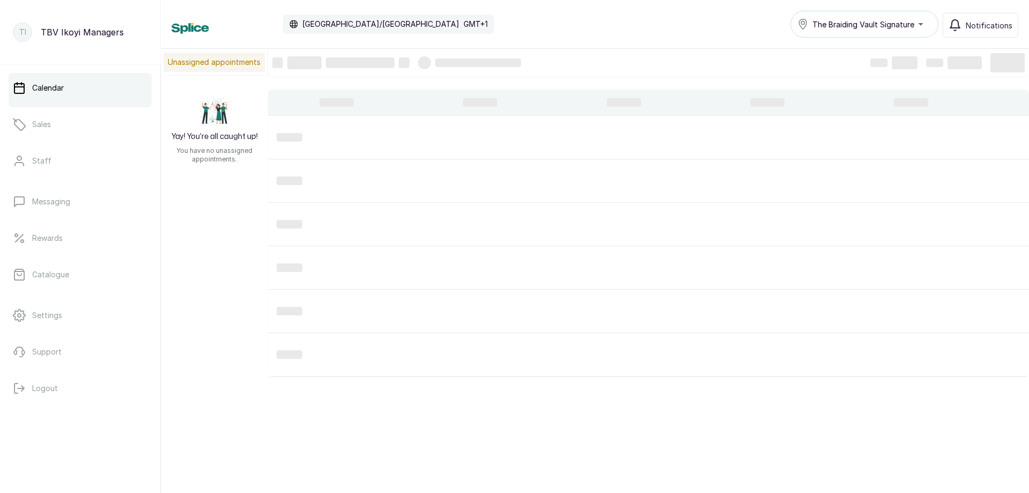
scroll to position [361, 0]
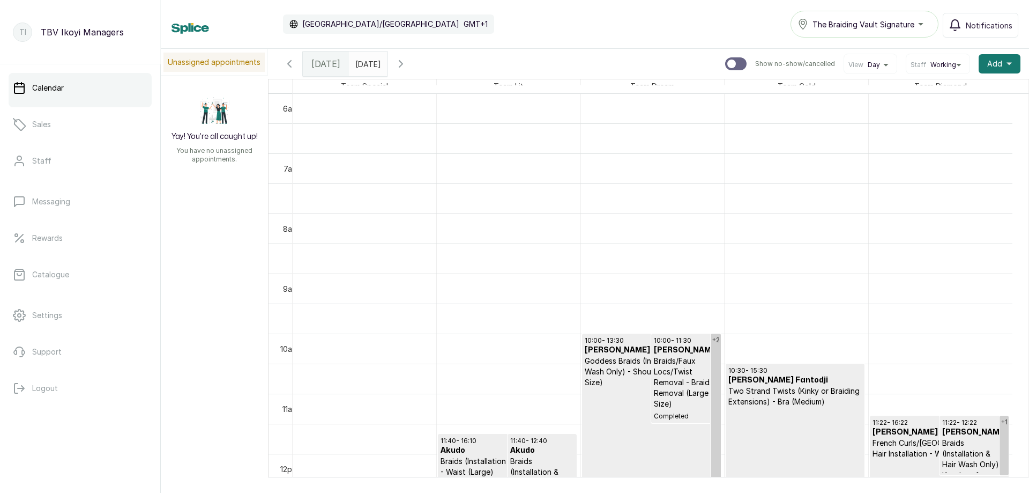
click at [861, 26] on span "The Braiding Vault Signature" at bounding box center [863, 24] width 102 height 11
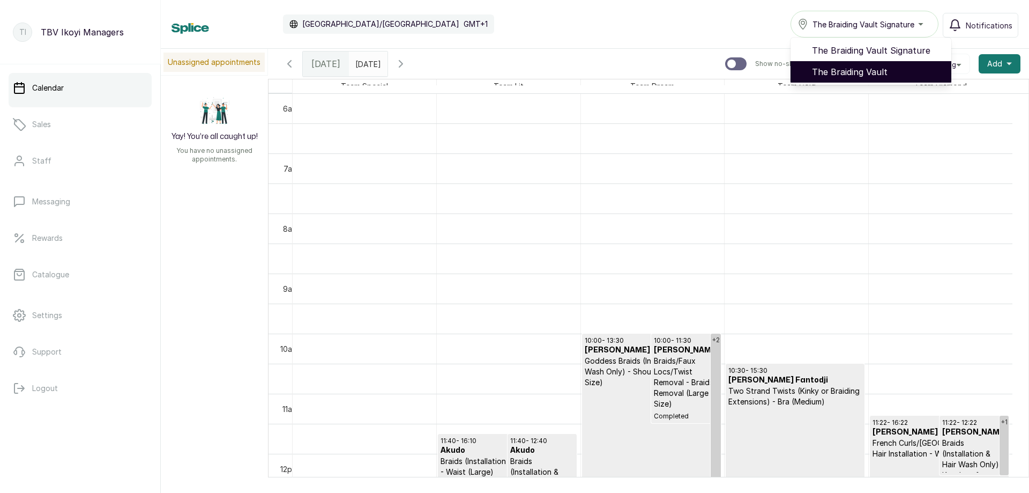
click at [850, 66] on span "The Braiding Vault" at bounding box center [877, 71] width 131 height 13
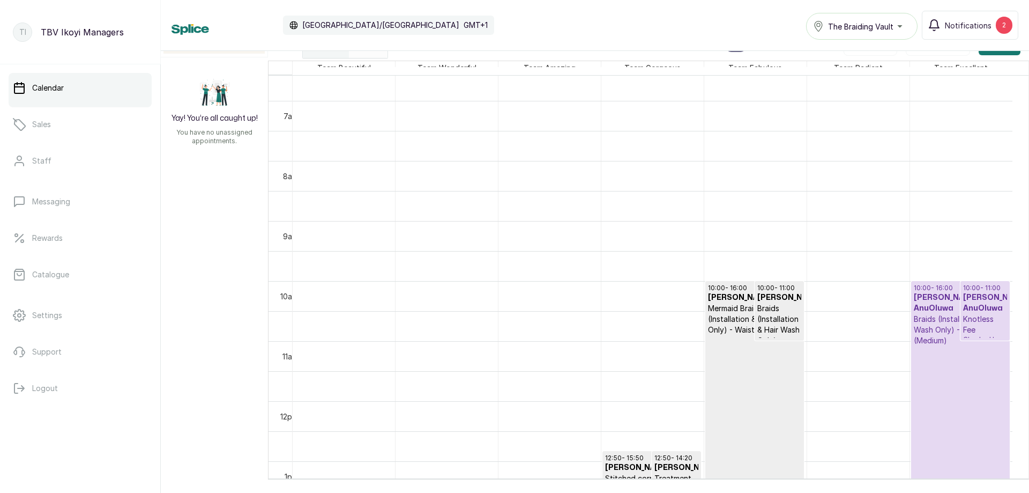
drag, startPoint x: 893, startPoint y: 32, endPoint x: 889, endPoint y: 35, distance: 5.8
click at [893, 32] on div "The Braiding Vault" at bounding box center [862, 26] width 98 height 13
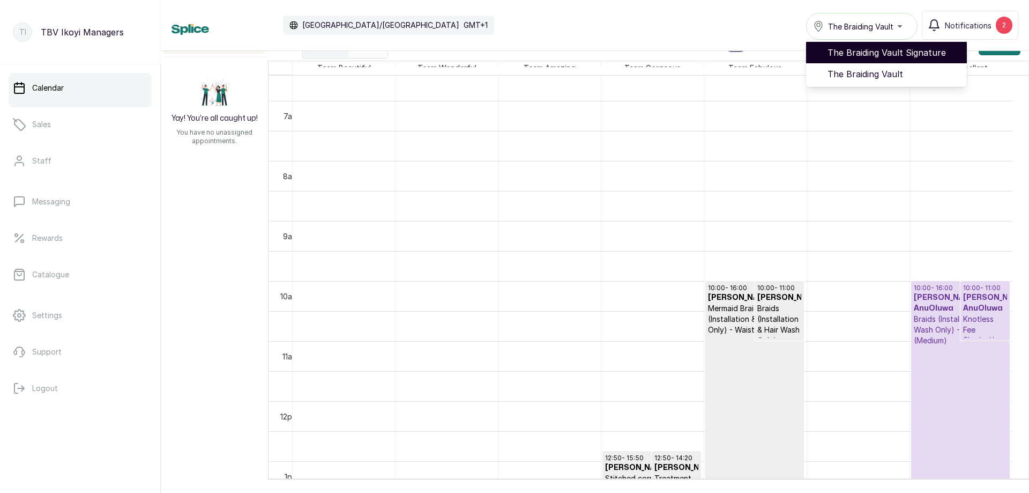
click at [876, 60] on li "The Braiding Vault Signature" at bounding box center [886, 52] width 161 height 21
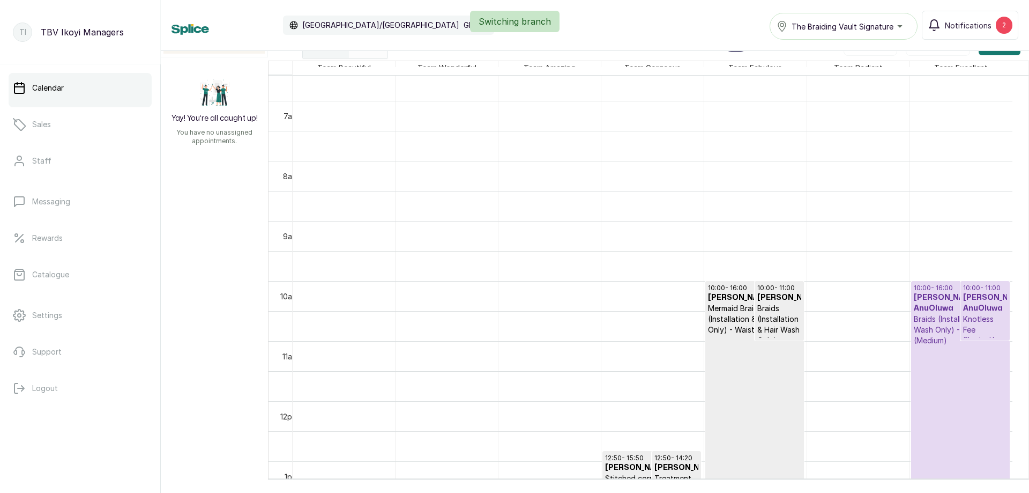
click at [866, 21] on div "Switching branch" at bounding box center [514, 21] width 1029 height 21
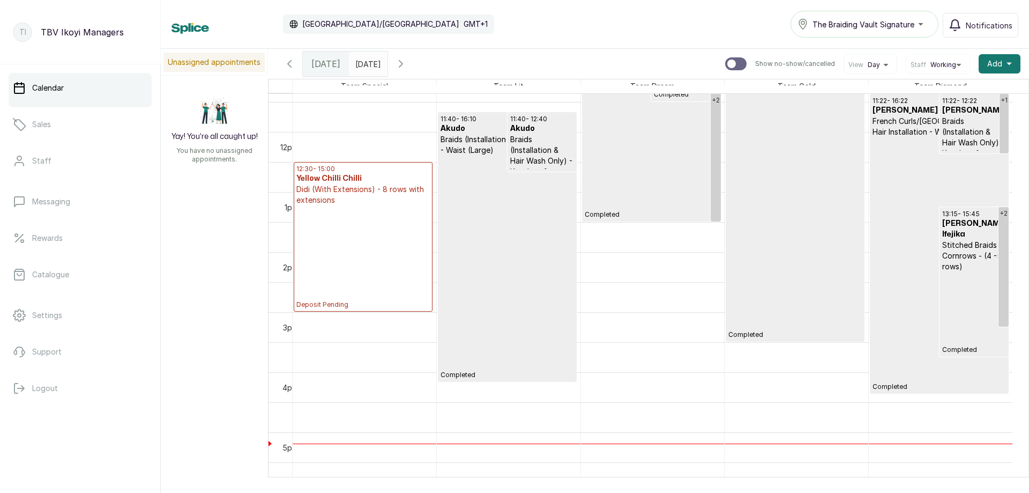
scroll to position [575, 0]
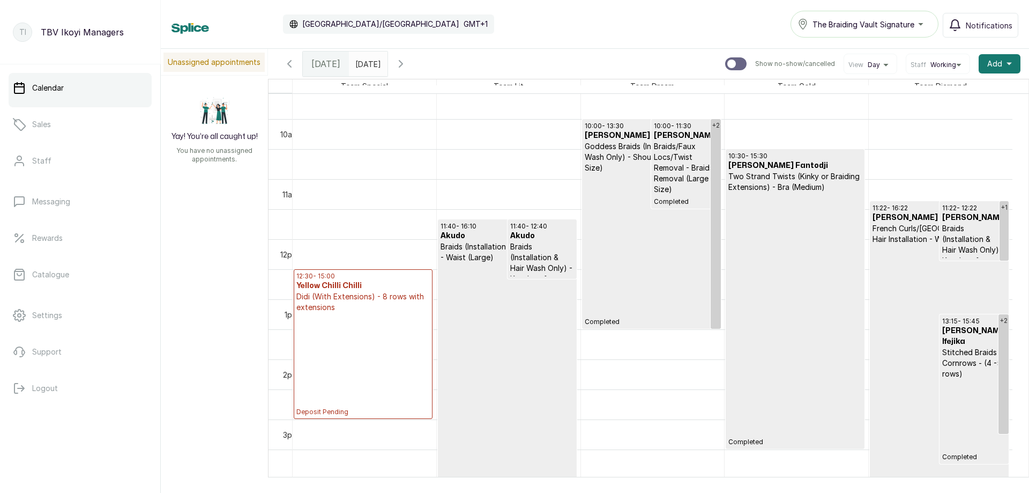
type input "dd/MM/yyyy"
click at [367, 59] on input "dd/MM/yyyy" at bounding box center [357, 61] width 17 height 18
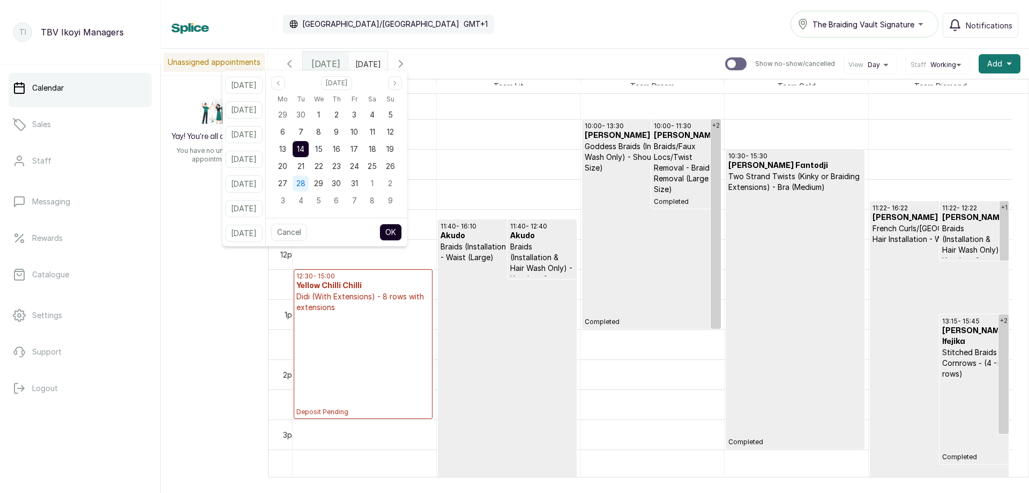
click at [305, 185] on span "28" at bounding box center [300, 182] width 9 height 9
click at [398, 225] on button "OK" at bounding box center [390, 231] width 23 height 17
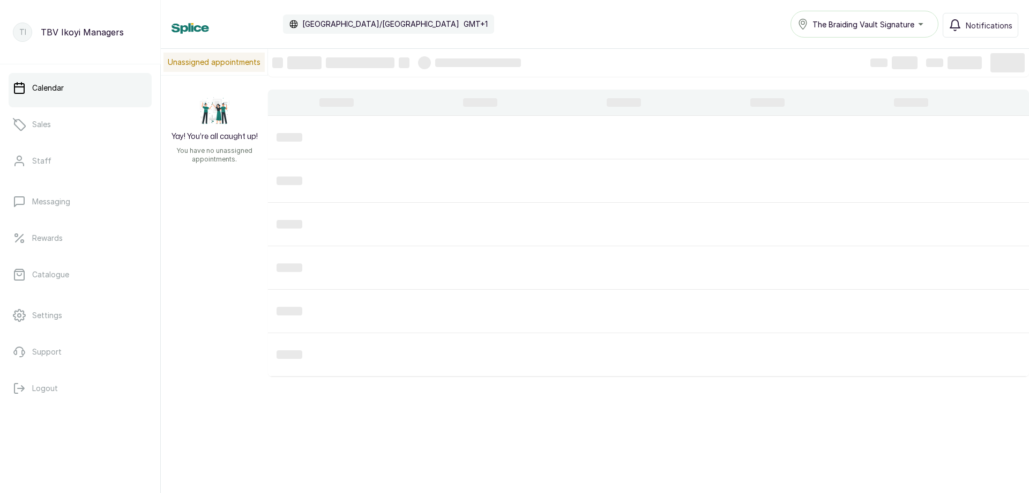
type input "28/10/2025"
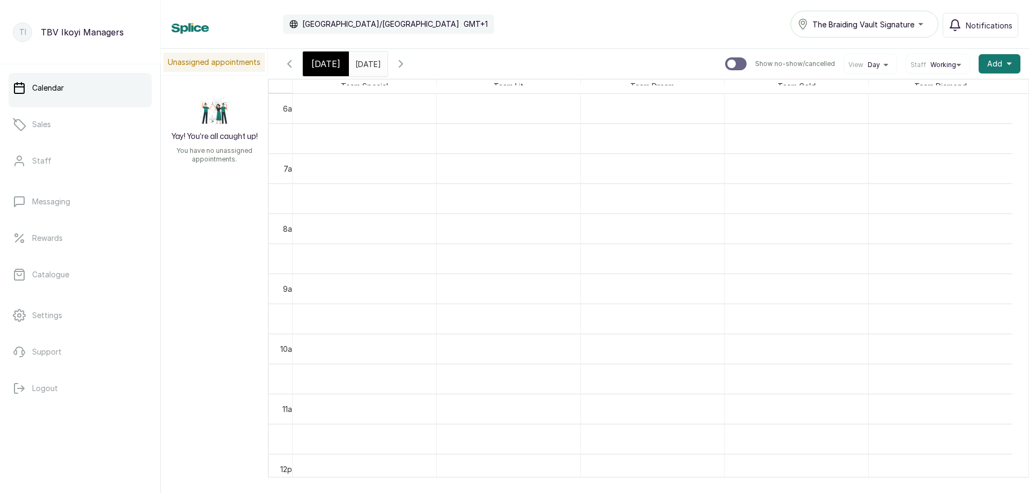
click at [318, 60] on span "[DATE]" at bounding box center [325, 63] width 29 height 13
